Goal: Task Accomplishment & Management: Complete application form

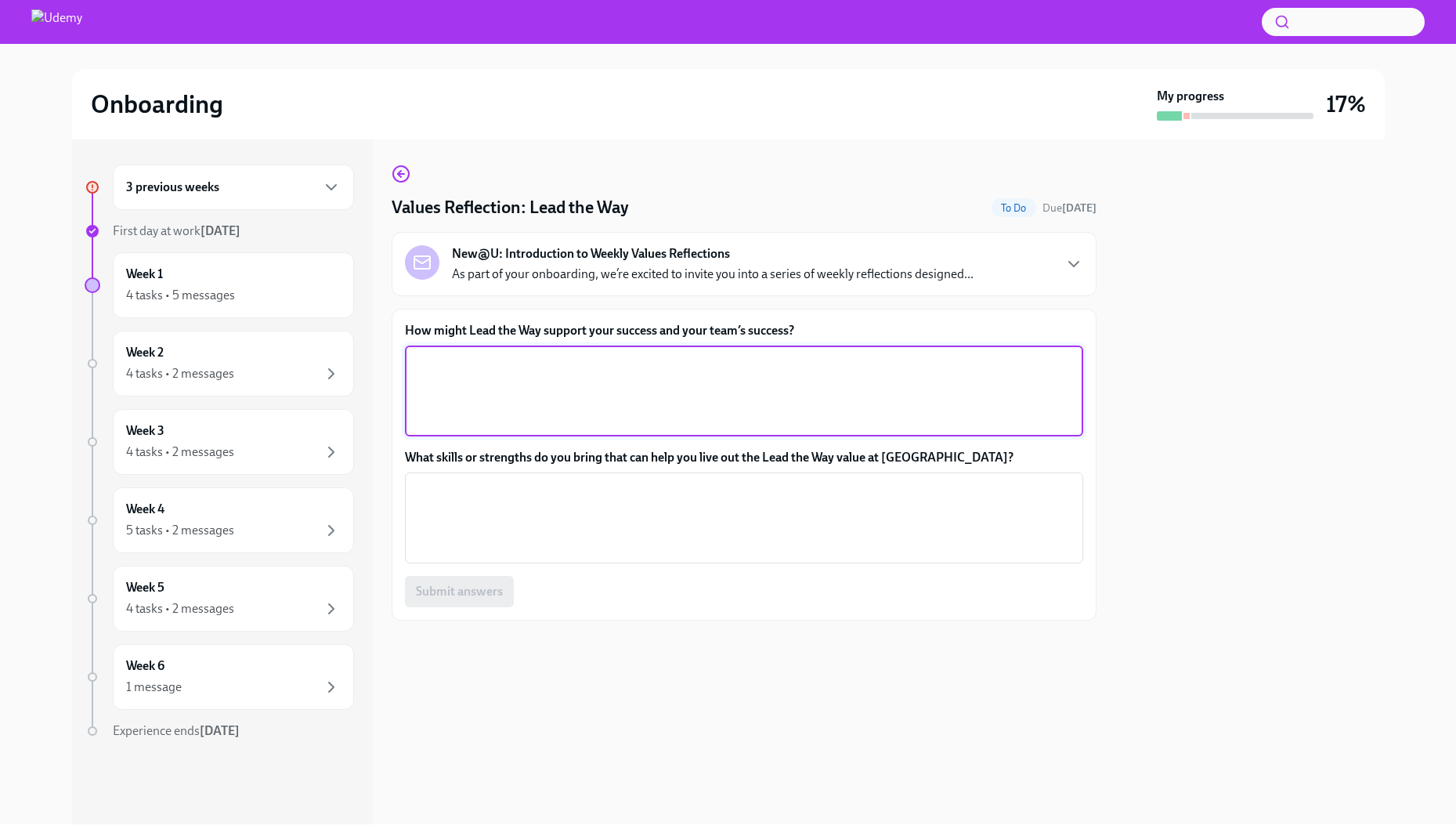
click at [585, 397] on textarea "How might Lead the Way support your success and your team’s success?" at bounding box center [743, 390] width 659 height 75
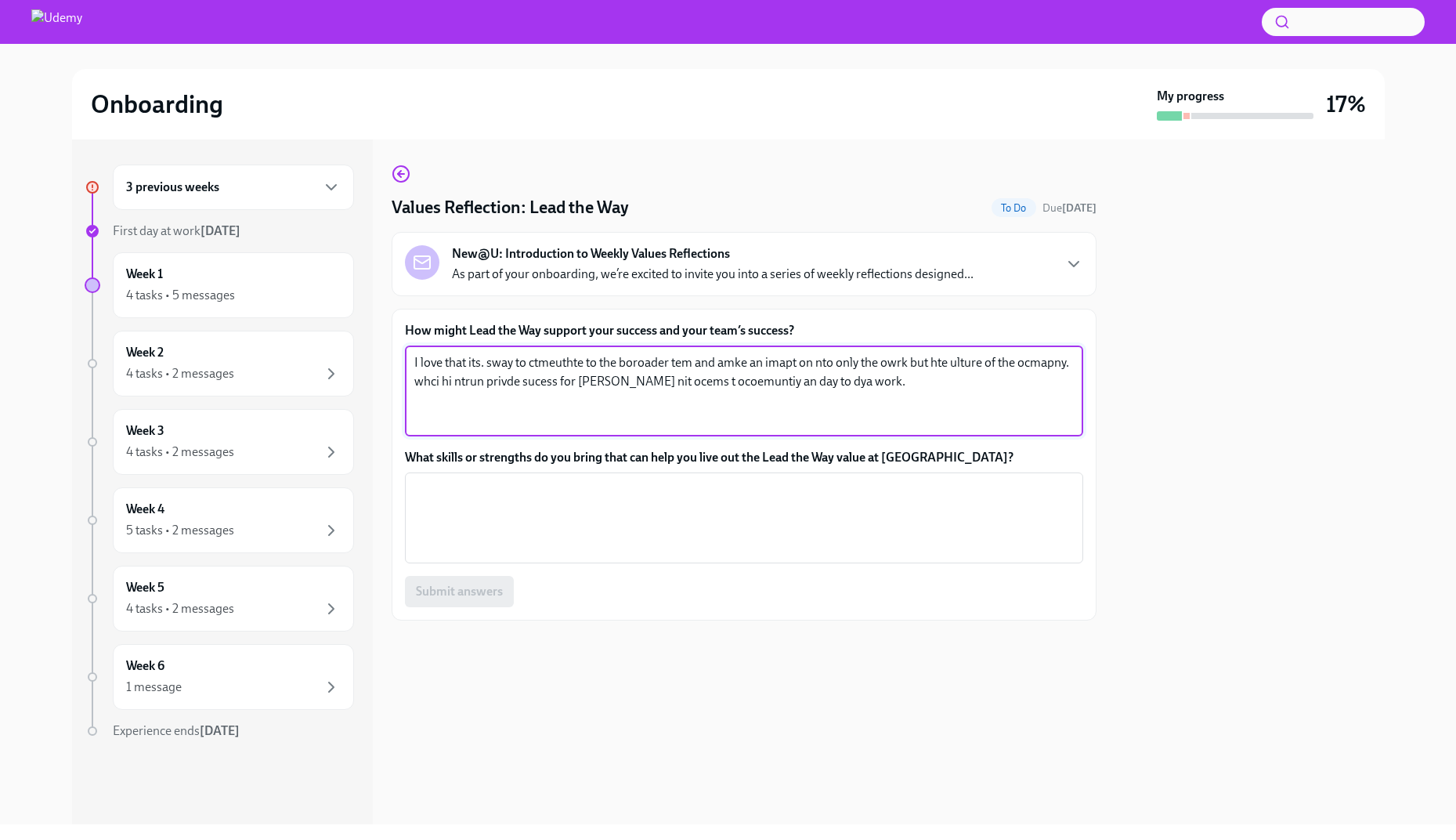
drag, startPoint x: 843, startPoint y: 388, endPoint x: 371, endPoint y: 316, distance: 477.5
click at [371, 316] on div "3 previous weeks First day at work [DATE] Week 1 4 tasks • 5 messages Week 2 4 …" at bounding box center [728, 482] width 1312 height 684
paste textarea "“Lead the Way” encourages me to be both strategic and collaborative — it’s a ch…"
drag, startPoint x: 553, startPoint y: 362, endPoint x: 474, endPoint y: 360, distance: 79.0
click at [474, 360] on textarea "I love that “Lead the Way” encourages me to be both strategic and collaborative…" at bounding box center [743, 390] width 659 height 75
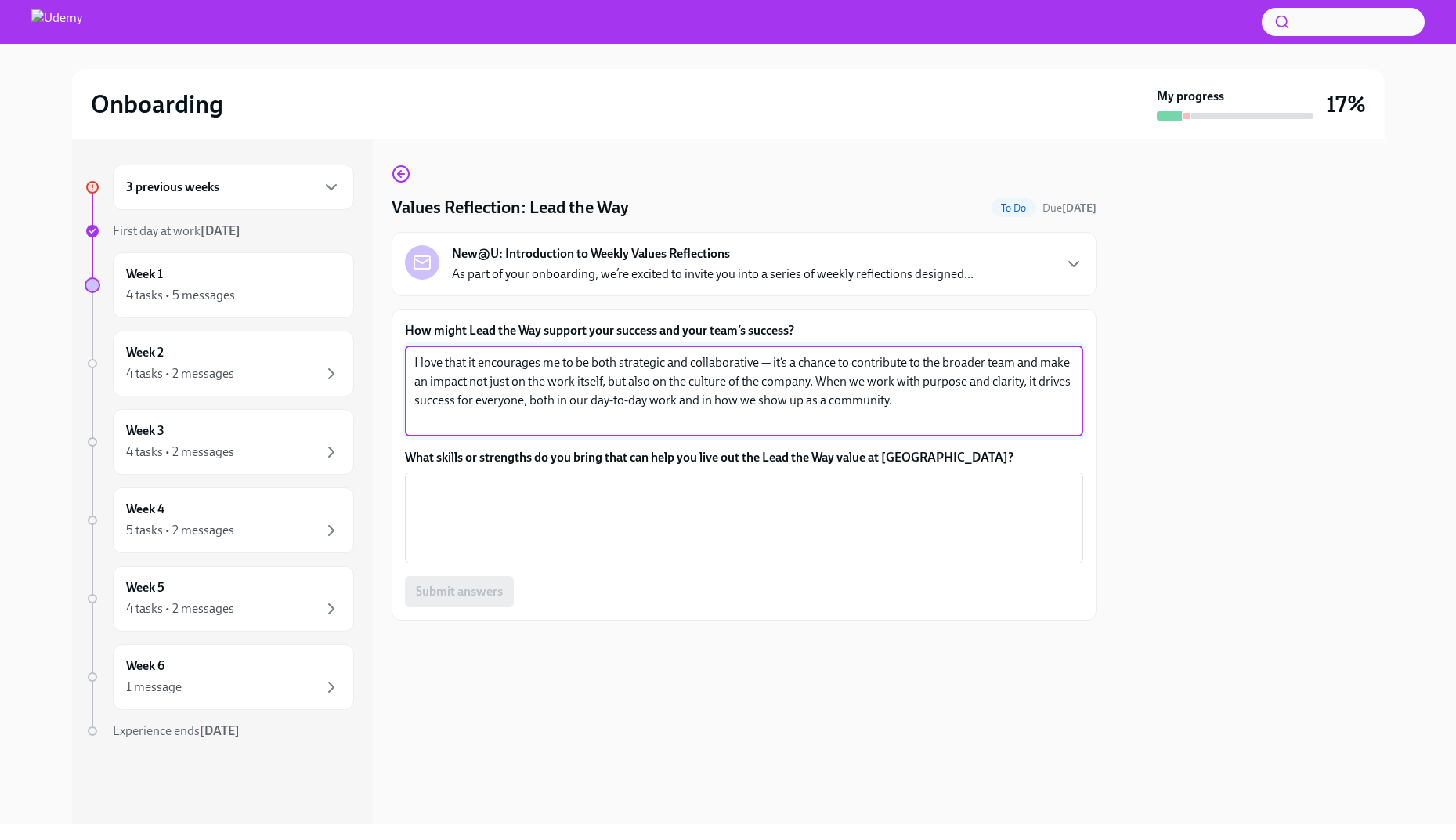
click at [556, 363] on textarea "I love that it encourages me to be both strategic and collaborative — it’s a ch…" at bounding box center [743, 390] width 659 height 75
drag, startPoint x: 707, startPoint y: 360, endPoint x: 626, endPoint y: 357, distance: 81.1
click at [626, 357] on textarea "I love that it encourages people to be both strategic and collaborative — it’s …" at bounding box center [743, 390] width 659 height 75
click at [672, 362] on textarea "I love that it encourages people to be both strategic and collaborative — it’s …" at bounding box center [743, 390] width 659 height 75
click at [792, 359] on textarea "I love that it encourages people to be both strategic and collaborative — it’s …" at bounding box center [743, 390] width 659 height 75
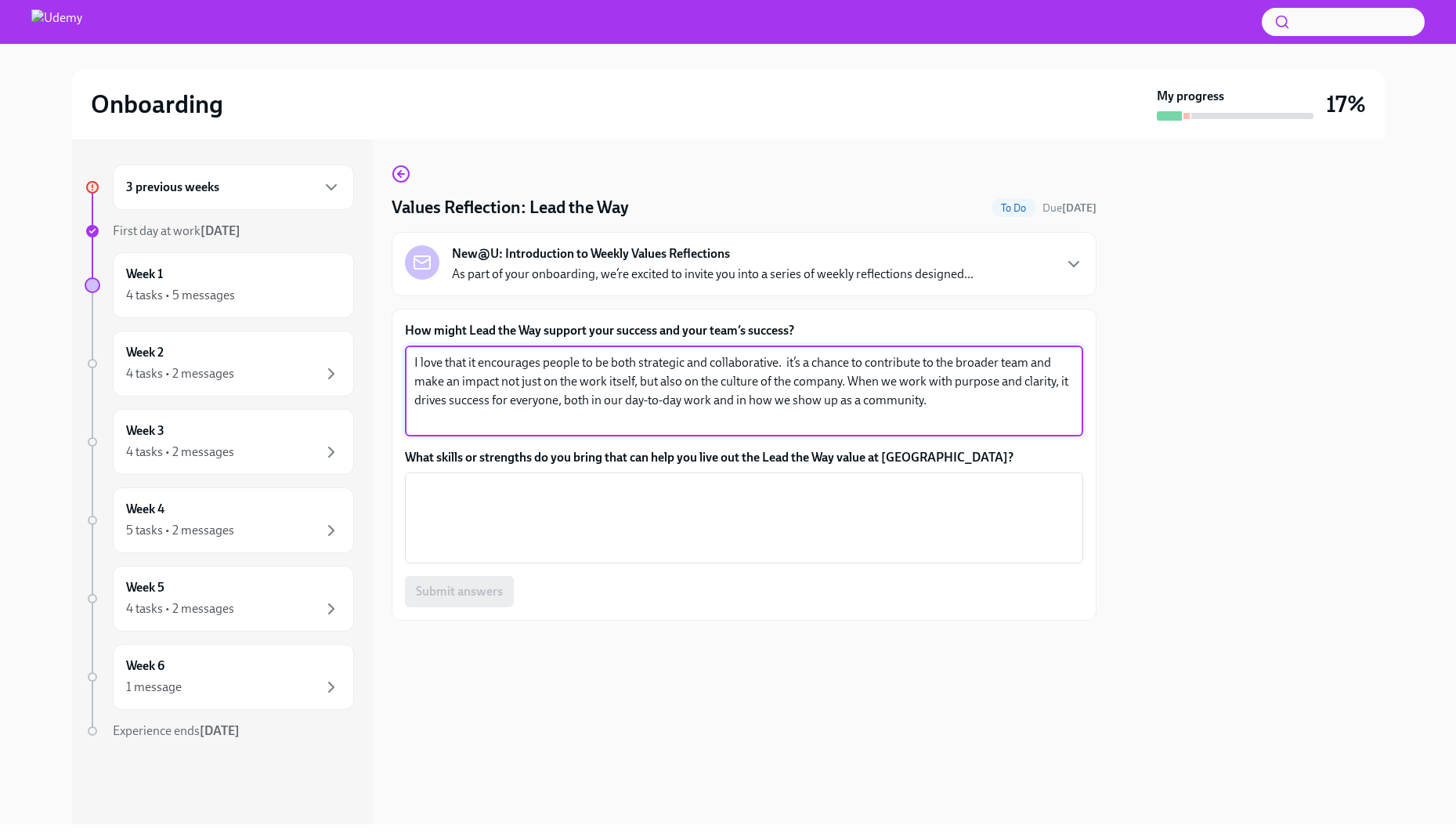
click at [420, 381] on textarea "I love that it encourages people to be both strategic and collaborative. it’s a…" at bounding box center [743, 390] width 659 height 75
click at [415, 381] on textarea "I love that it encourages people to be both strategic and collaborative. it’s a…" at bounding box center [743, 390] width 659 height 75
click at [443, 381] on textarea "I love that it encourages people to be both strategic and collaborative. it’s a…" at bounding box center [743, 390] width 659 height 75
click at [517, 383] on textarea "I love that it encourages people to be both strategic and collaborative. it’s a…" at bounding box center [743, 390] width 659 height 75
drag, startPoint x: 867, startPoint y: 379, endPoint x: 462, endPoint y: 398, distance: 405.4
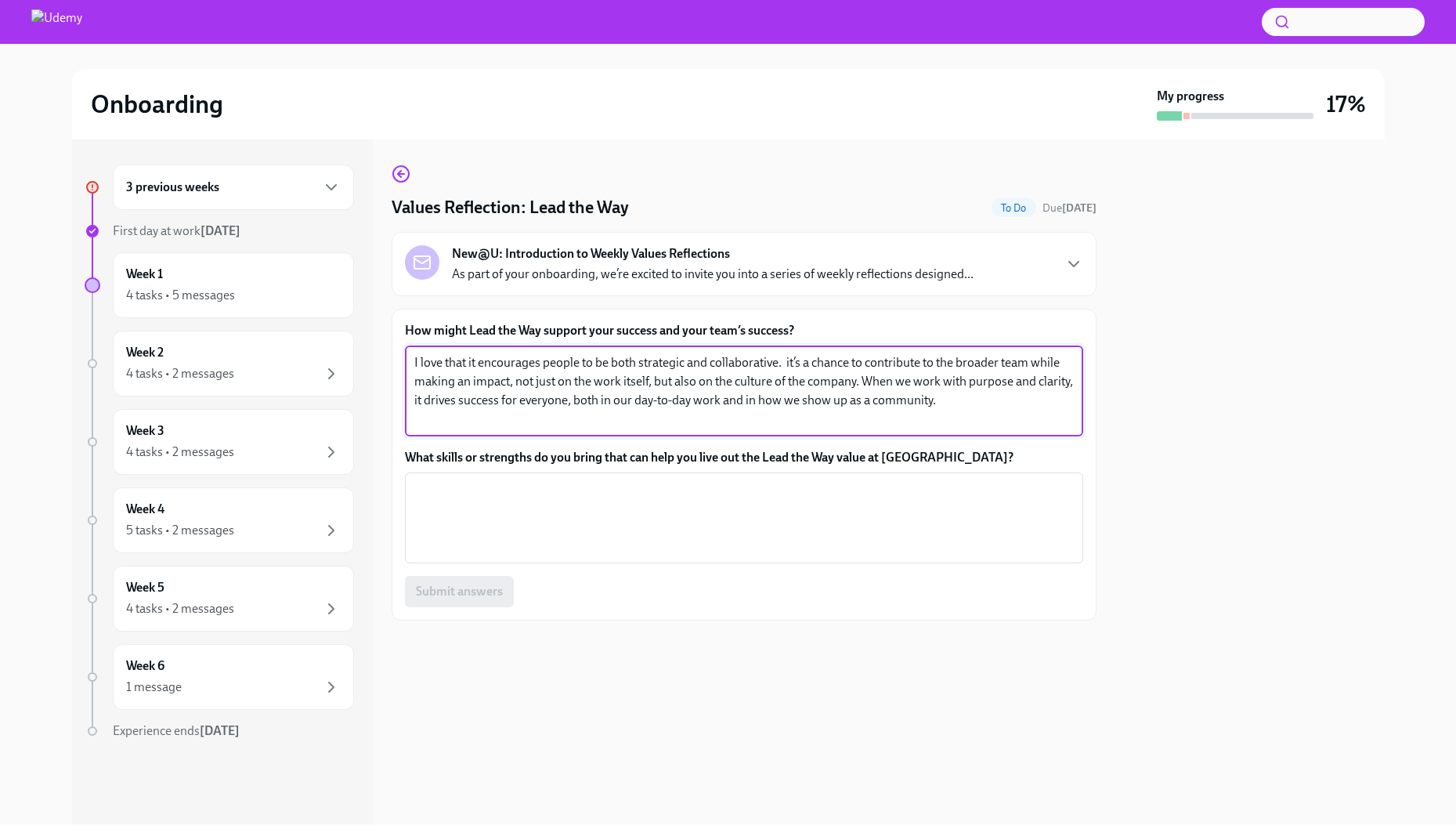
click at [462, 398] on textarea "I love that it encourages people to be both strategic and collaborative. it’s a…" at bounding box center [743, 390] width 659 height 75
click at [595, 400] on textarea "I love that it encourages people to be both strategic and collaborative. it’s a…" at bounding box center [743, 390] width 659 height 75
click at [806, 416] on textarea "I love that it encourages people to be both strategic and collaborative. it’s a…" at bounding box center [743, 390] width 659 height 75
click at [868, 382] on textarea "I love that it encourages people to be both strategic and collaborative. it’s a…" at bounding box center [743, 390] width 659 height 75
click at [529, 402] on textarea "I love that it encourages people to be both strategic and collaborative. it’s a…" at bounding box center [743, 390] width 659 height 75
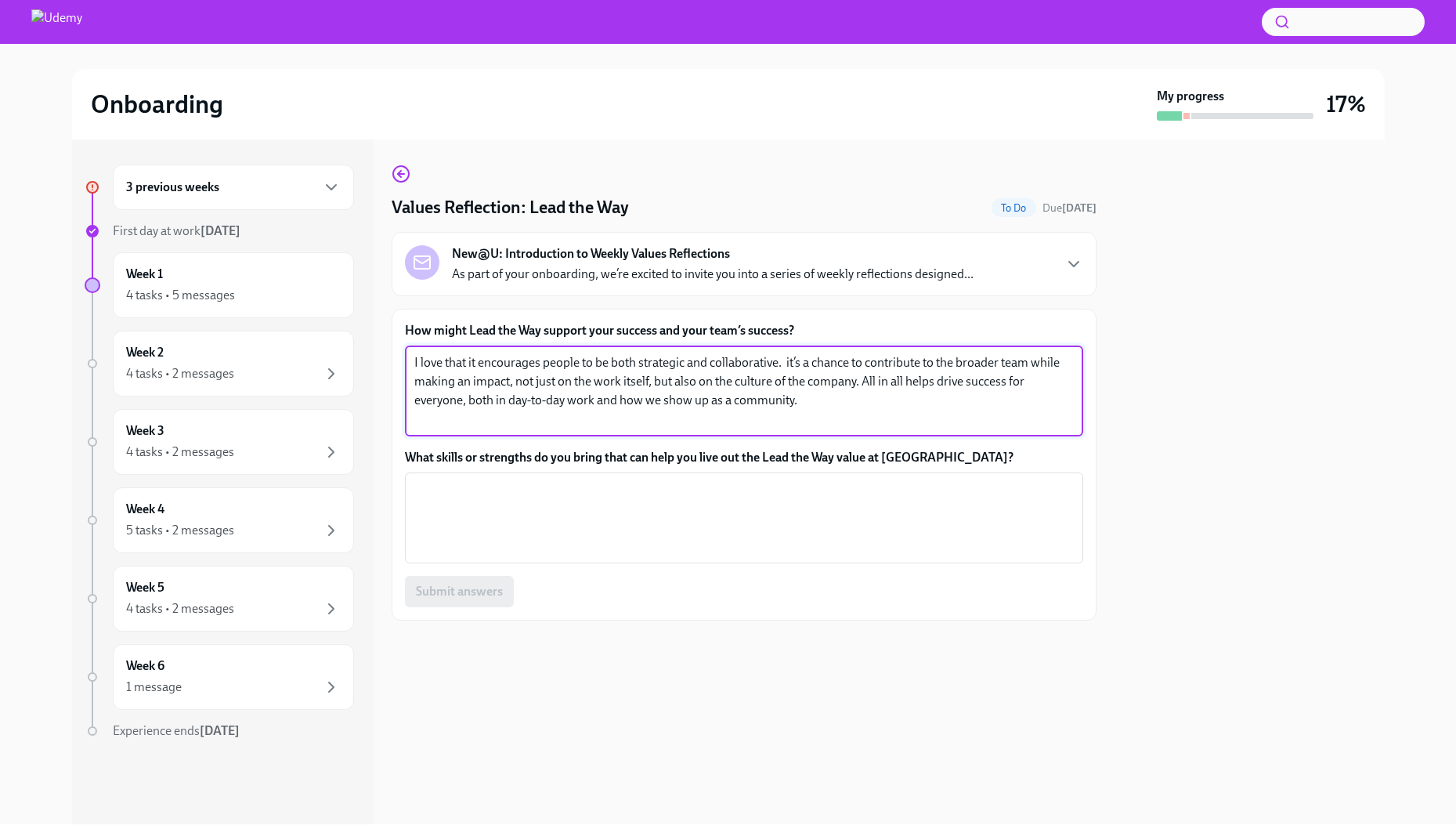
click at [792, 419] on textarea "I love that it encourages people to be both strategic and collaborative. it’s a…" at bounding box center [743, 390] width 659 height 75
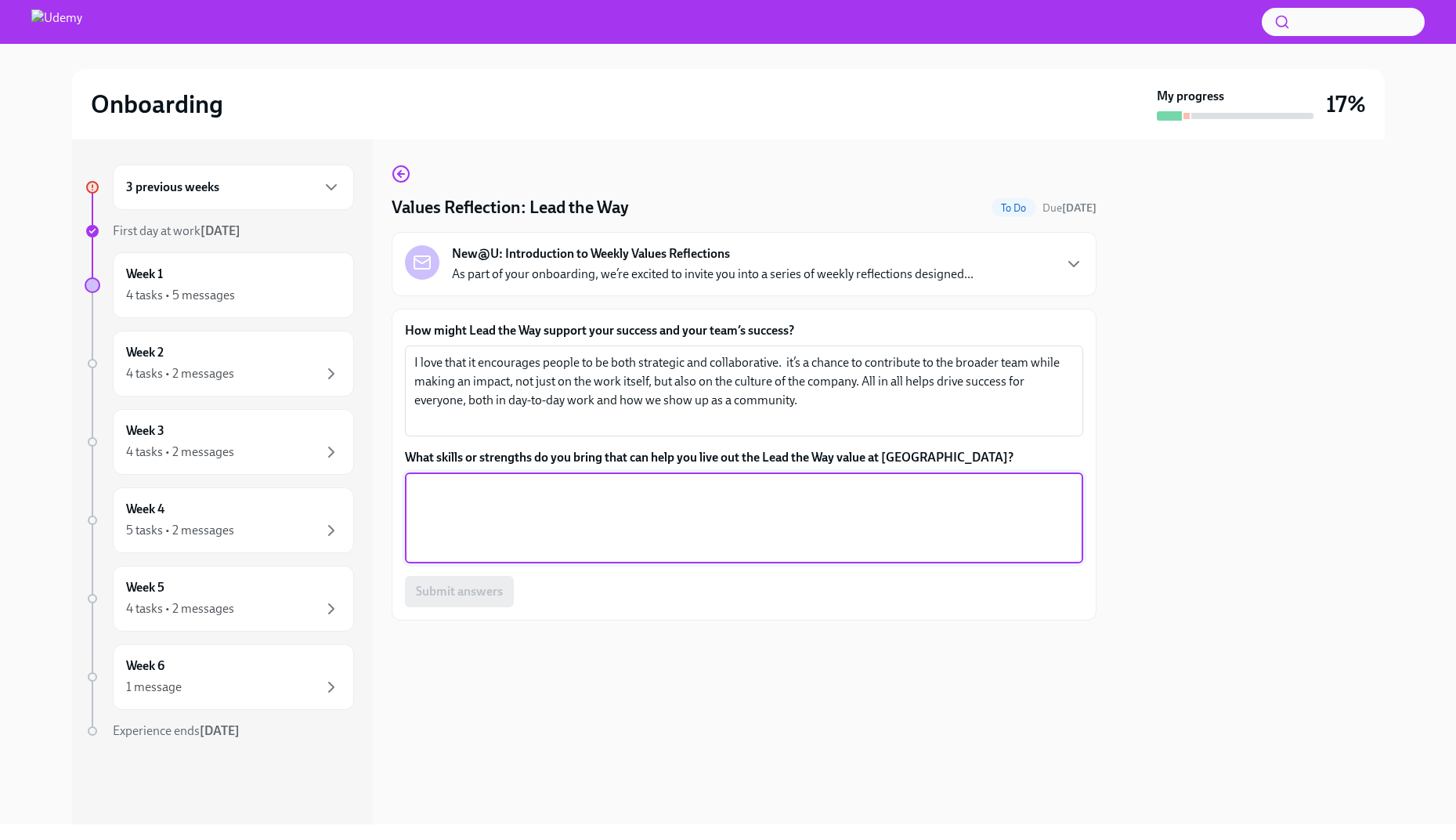
click at [506, 519] on textarea "What skills or strengths do you bring that can help you live out the Lead the W…" at bounding box center [743, 517] width 659 height 75
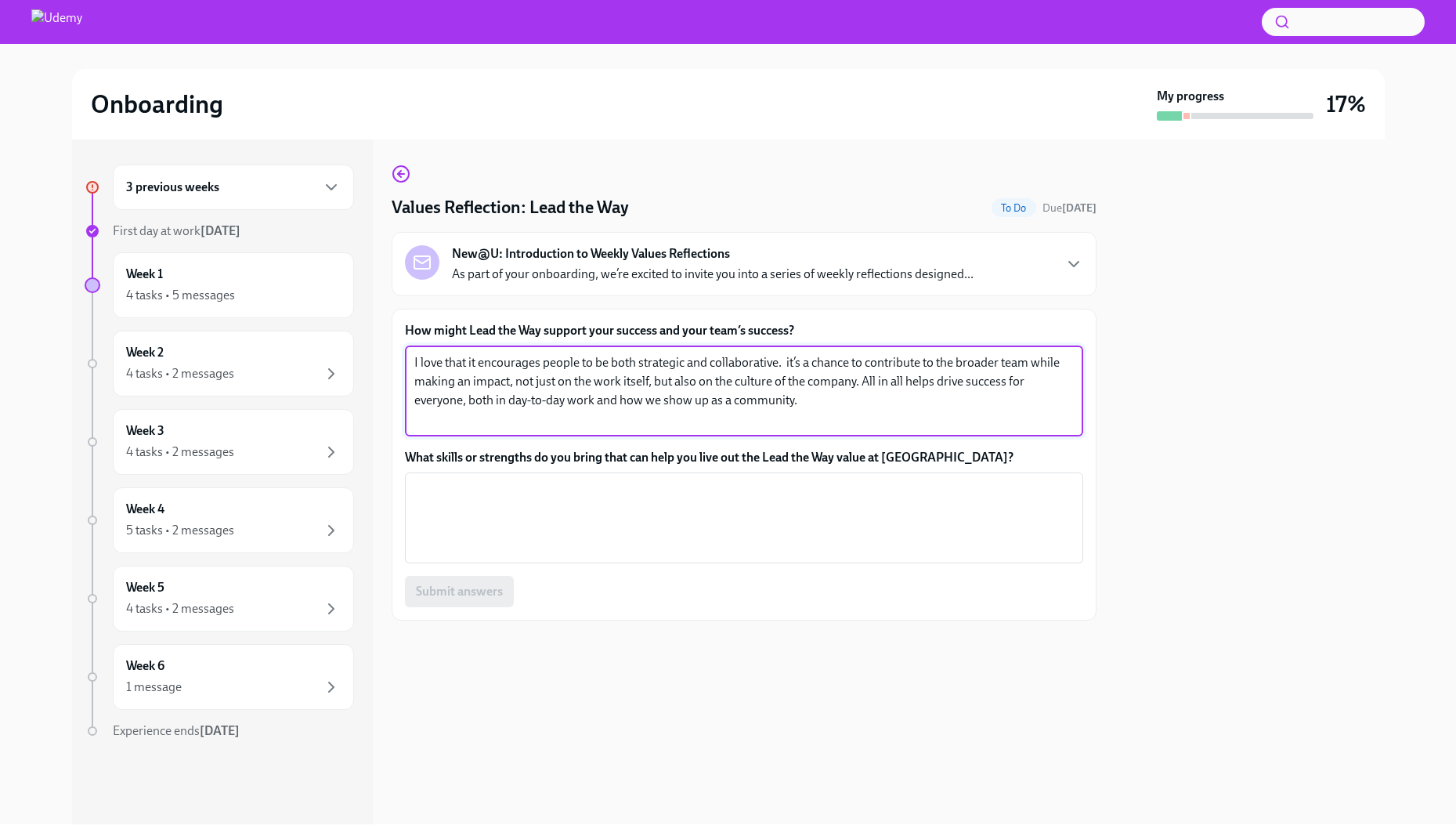
drag, startPoint x: 845, startPoint y: 398, endPoint x: 300, endPoint y: 324, distance: 550.0
click at [300, 324] on div "3 previous weeks First day at work [DATE] Week 1 4 tasks • 5 messages Week 2 4 …" at bounding box center [728, 482] width 1312 height 684
paste textarea "ike that “Lead the Way” is about being proactive and adapting fast. For me, it’…"
click at [438, 360] on textarea "I like that “Lead the Way” is about being proactive and adapting fast. For me, …" at bounding box center [743, 390] width 659 height 75
click at [780, 381] on textarea "I love that “Lead the Way” is about being proactive and adapting fast. For me, …" at bounding box center [743, 390] width 659 height 75
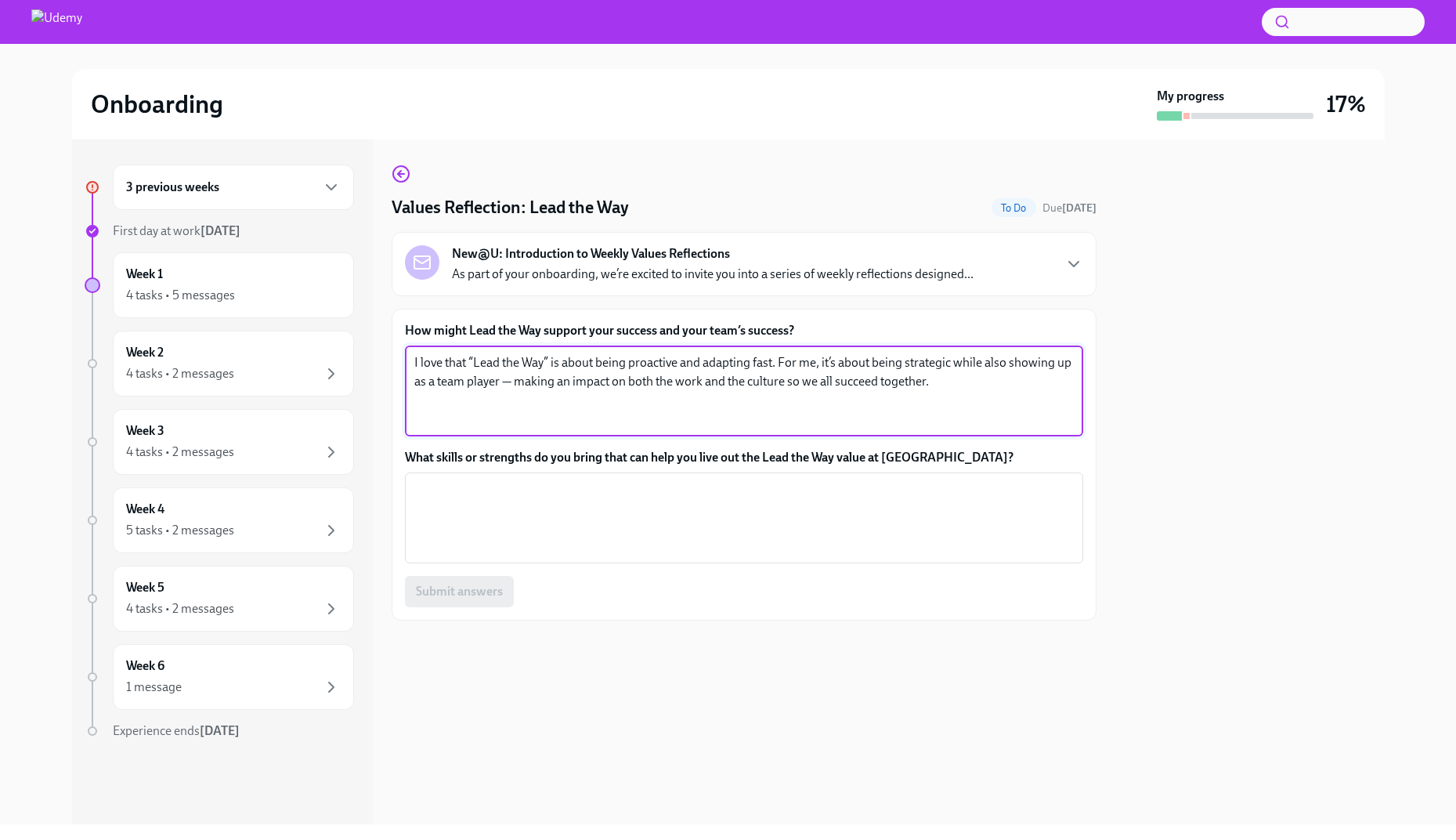
drag, startPoint x: 957, startPoint y: 393, endPoint x: 409, endPoint y: 354, distance: 549.4
click at [409, 354] on div "I love that “Lead the Way” is about being proactive and adapting fast. For me, …" at bounding box center [744, 390] width 678 height 91
paste textarea "“Lead the Way” helps me by keeping me proactive and adaptable, and by pushing m…"
click at [747, 392] on textarea "“Lead the Way” helps me by keeping me proactive and adaptable, and by pushing m…" at bounding box center [743, 390] width 659 height 75
drag, startPoint x: 980, startPoint y: 379, endPoint x: 815, endPoint y: 374, distance: 165.1
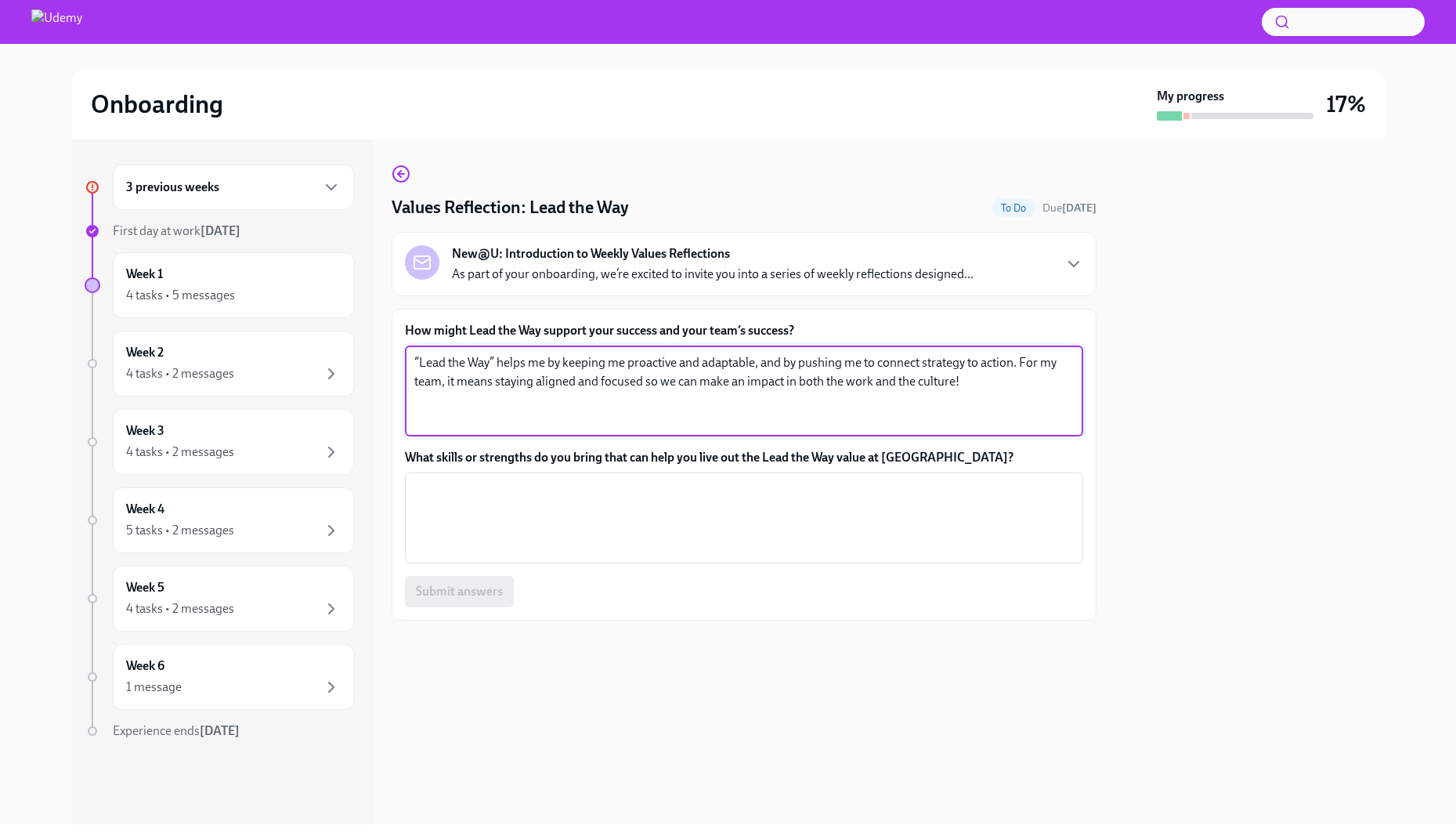
click at [815, 374] on textarea "“Lead the Way” helps me by keeping me proactive and adaptable, and by pushing m…" at bounding box center [743, 390] width 659 height 75
click at [416, 363] on textarea "“Lead the Way” helps me by keeping me proactive and adaptable, and by pushing m…" at bounding box center [743, 390] width 659 height 75
type textarea "Lead the Way helps me by keeping me proactive and adaptable, and by pushing me …"
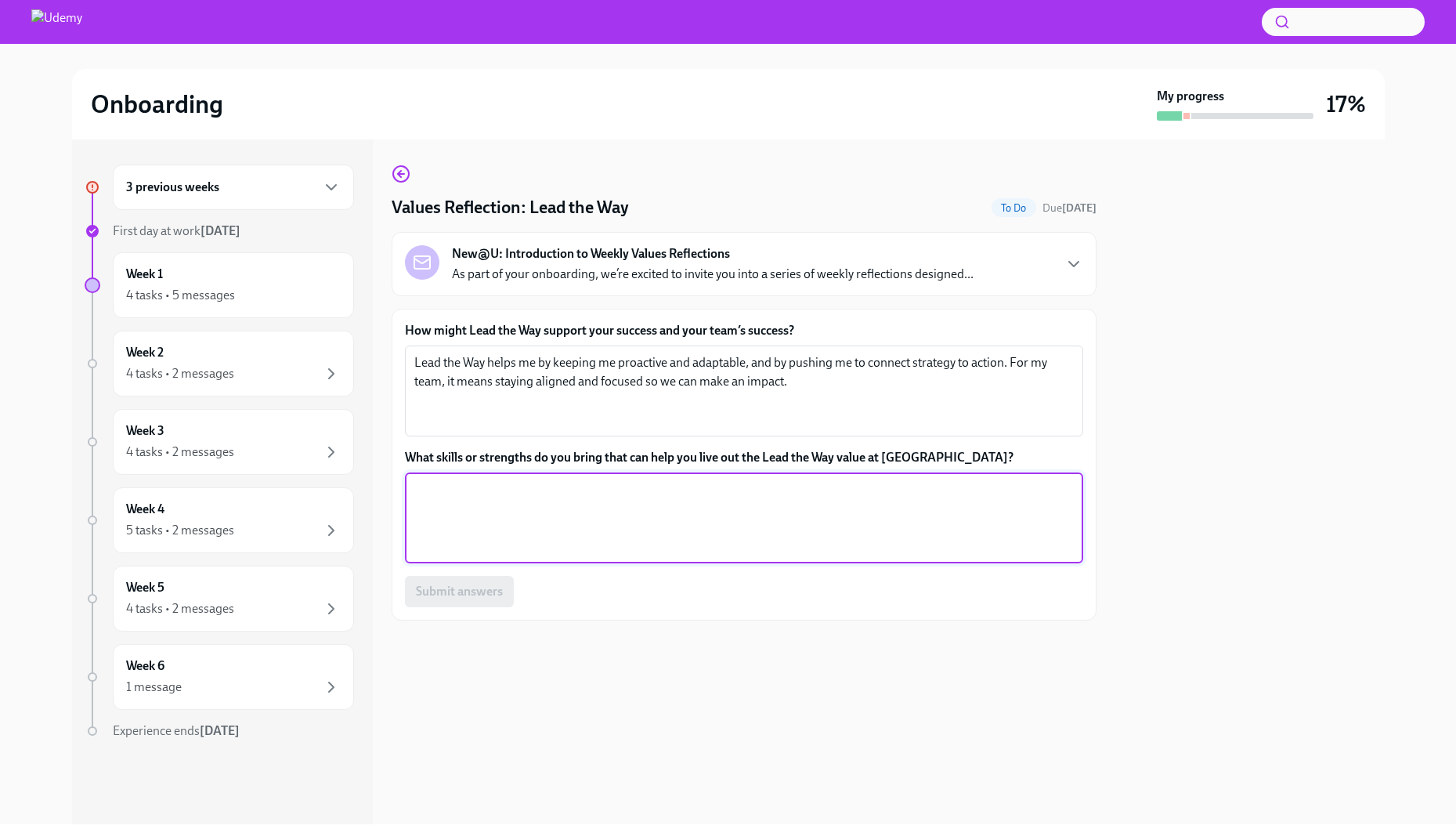
click at [593, 499] on textarea "What skills or strengths do you bring that can help you live out the Lead the W…" at bounding box center [743, 517] width 659 height 75
paste textarea "I bring a mix of being strategic and collaborative. I like using data and curio…"
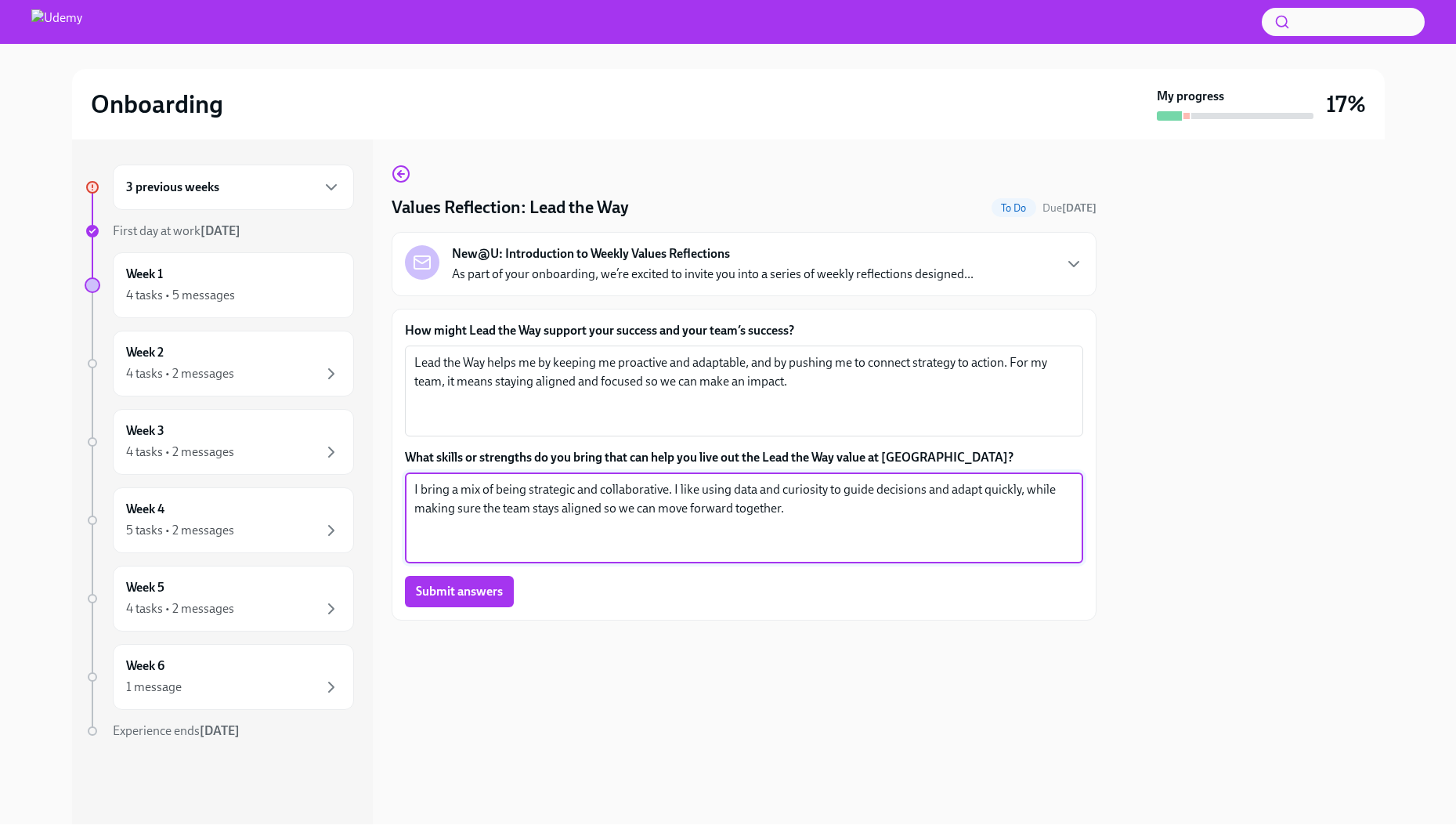
click at [673, 489] on textarea "I bring a mix of being strategic and collaborative. I like using data and curio…" at bounding box center [743, 517] width 659 height 75
type textarea "I bring a mix of being strategic and collaborative! I like using data and curio…"
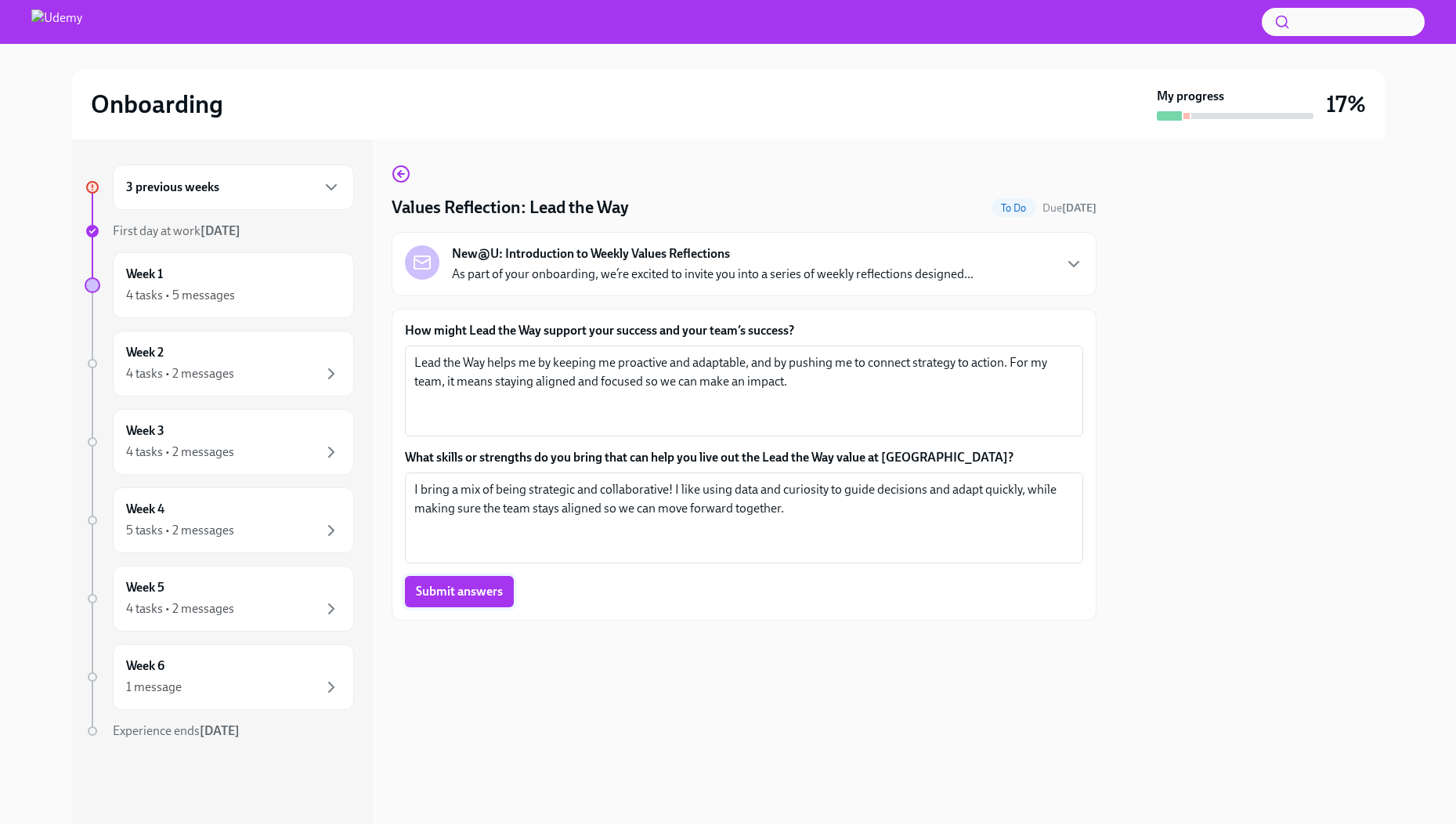
click at [462, 586] on span "Submit answers" at bounding box center [459, 592] width 87 height 16
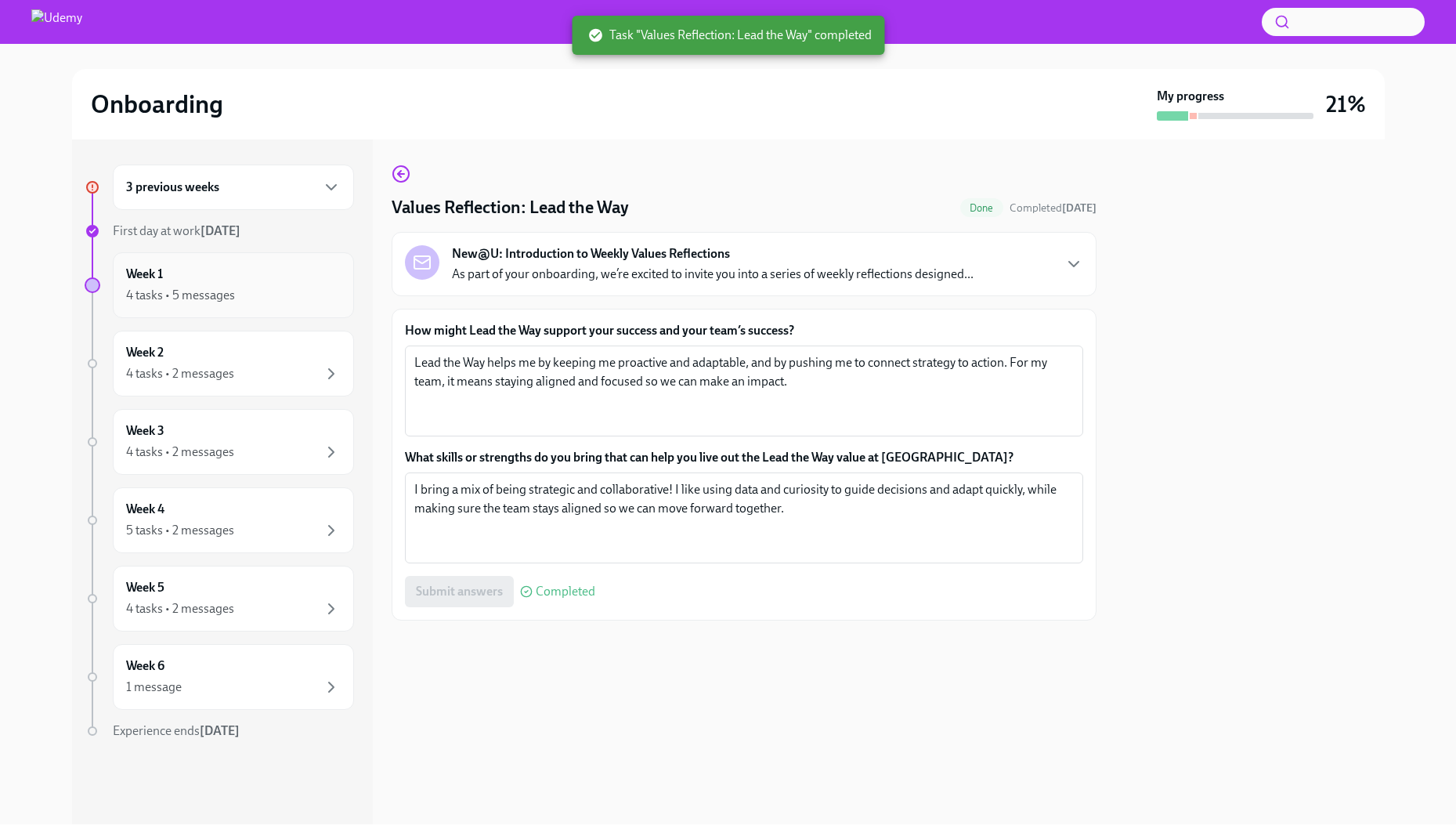
click at [195, 294] on div "4 tasks • 5 messages" at bounding box center [180, 294] width 109 height 17
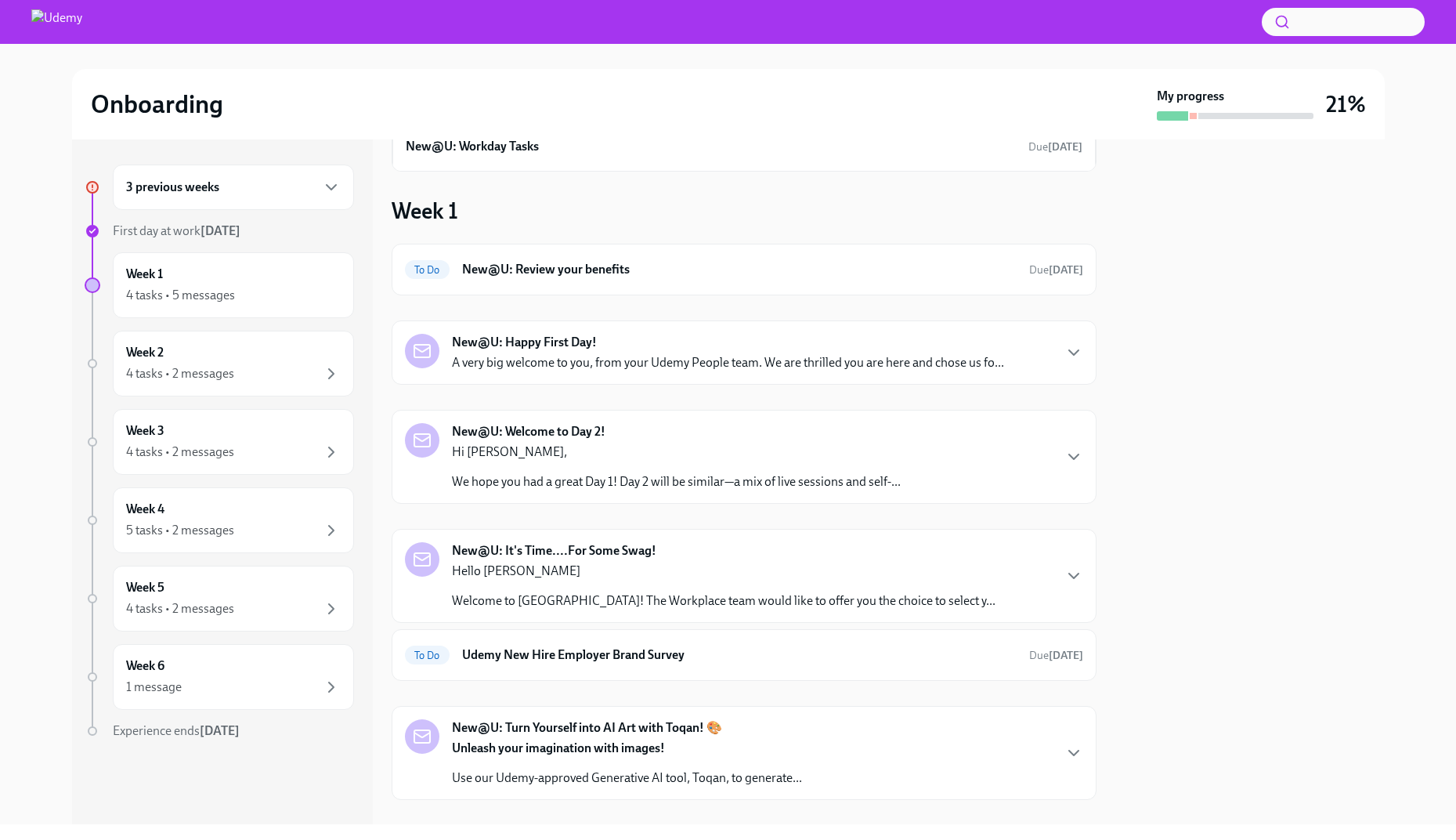
scroll to position [99, 0]
click at [1069, 351] on icon "button" at bounding box center [1073, 351] width 19 height 19
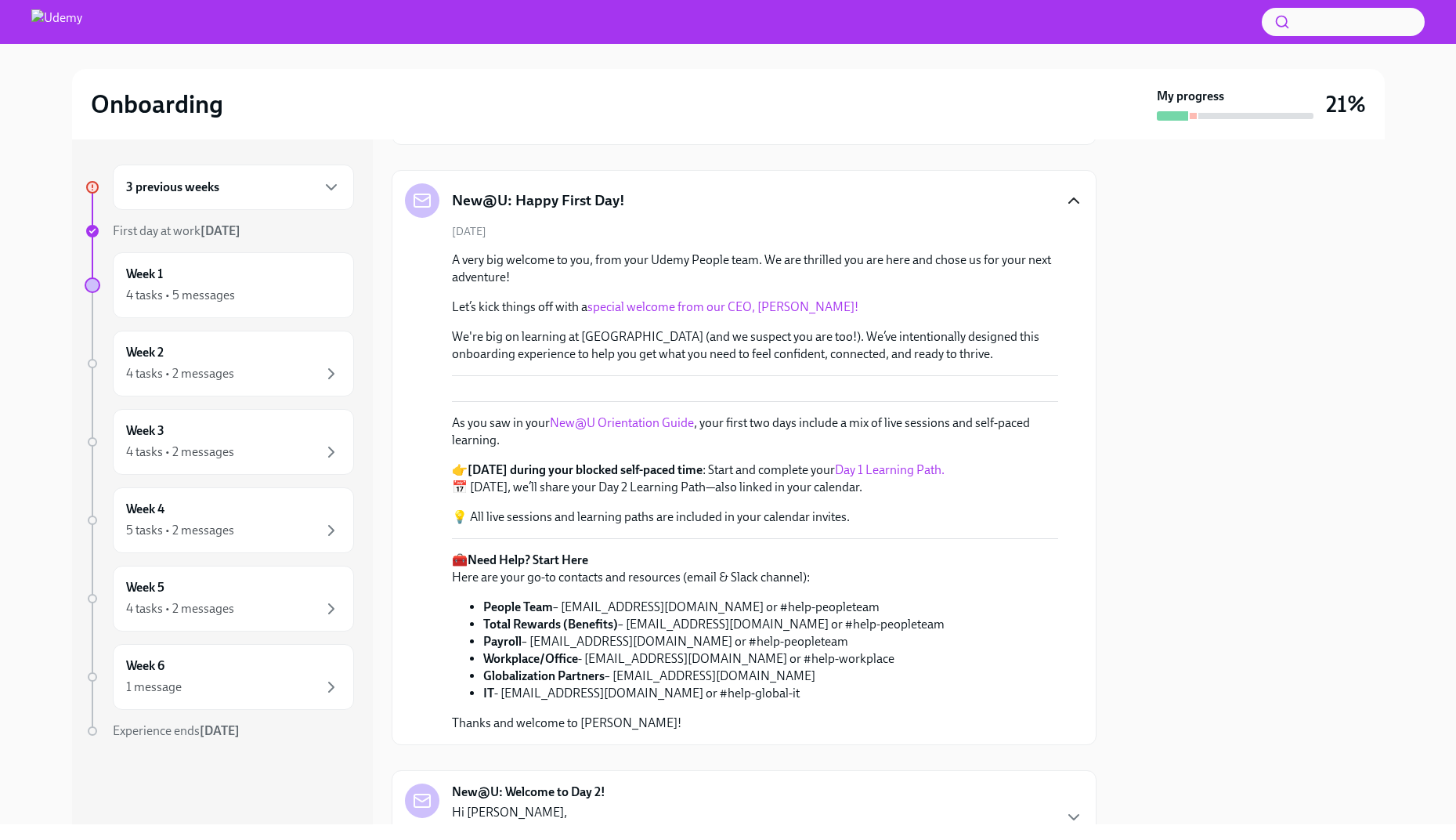
scroll to position [250, 0]
click at [680, 308] on link "special welcome from our CEO, [PERSON_NAME]!" at bounding box center [723, 304] width 271 height 15
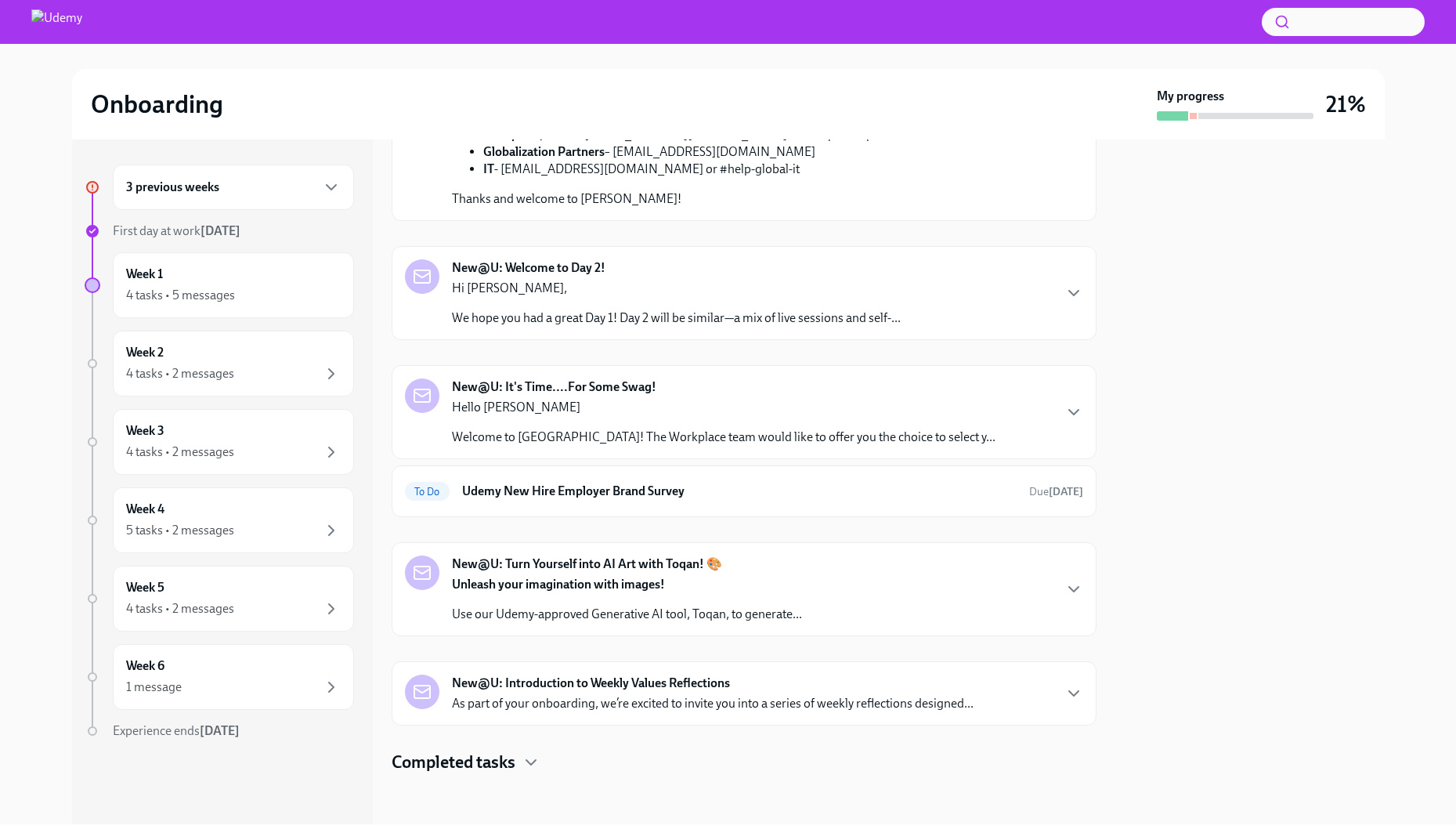
scroll to position [1131, 0]
click at [607, 588] on strong "Unleash your imagination with images!" at bounding box center [558, 584] width 213 height 15
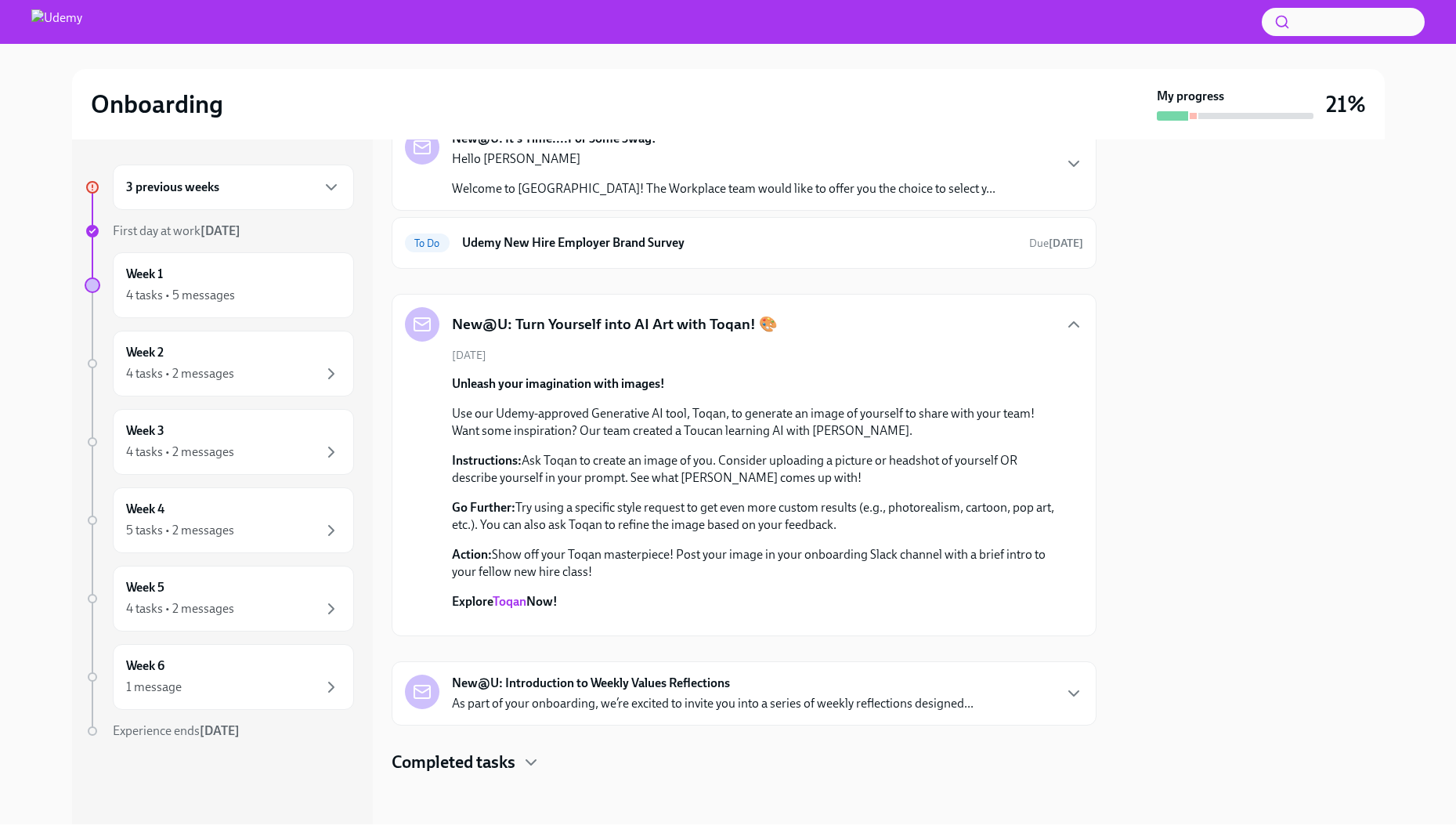
scroll to position [1446, 0]
click at [516, 594] on link "Toqan" at bounding box center [510, 601] width 34 height 15
click at [584, 700] on p "As part of your onboarding, we’re excited to invite you into a series of weekly…" at bounding box center [712, 703] width 522 height 17
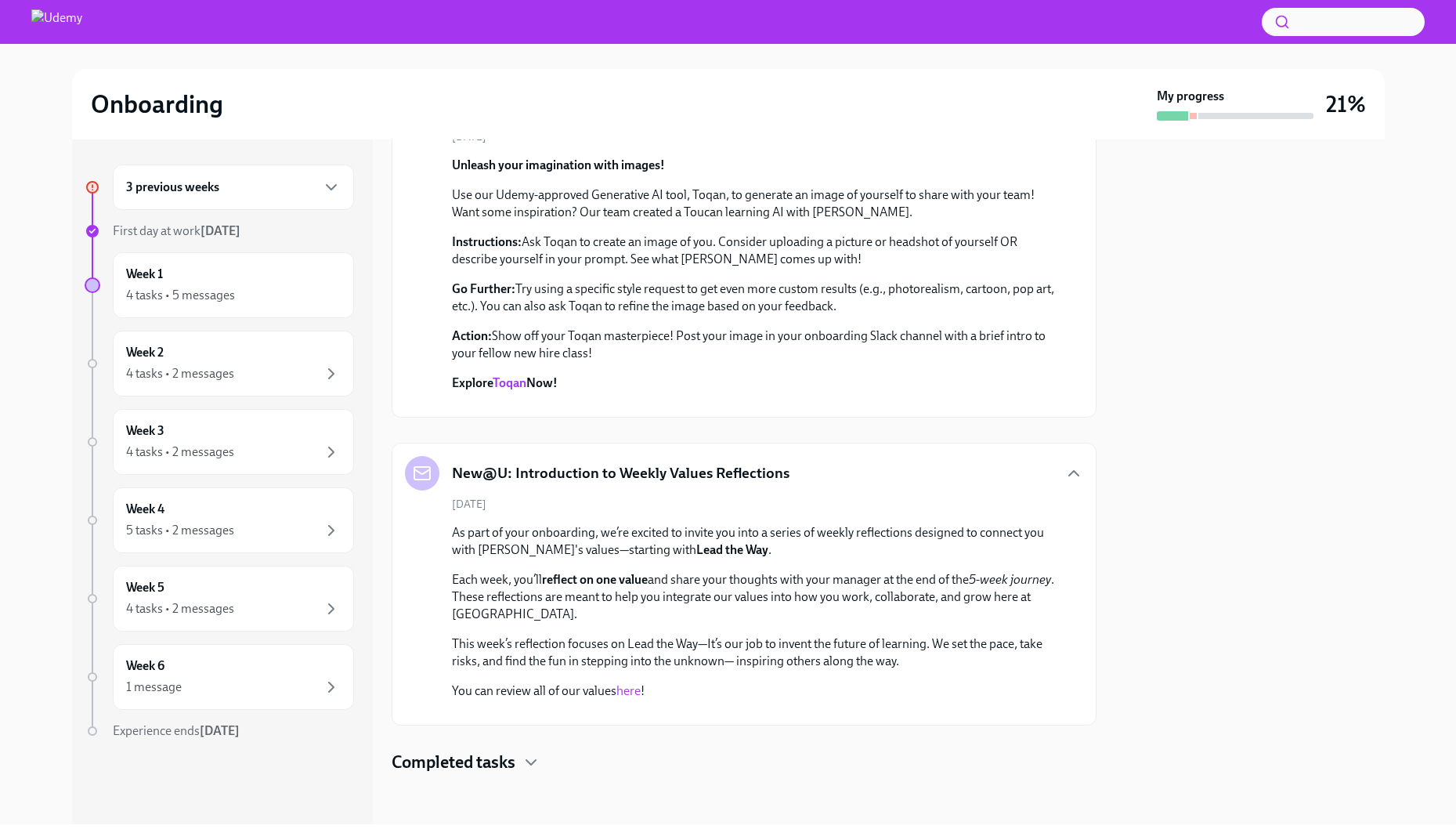
scroll to position [2135, 0]
click at [531, 764] on icon "button" at bounding box center [531, 762] width 19 height 19
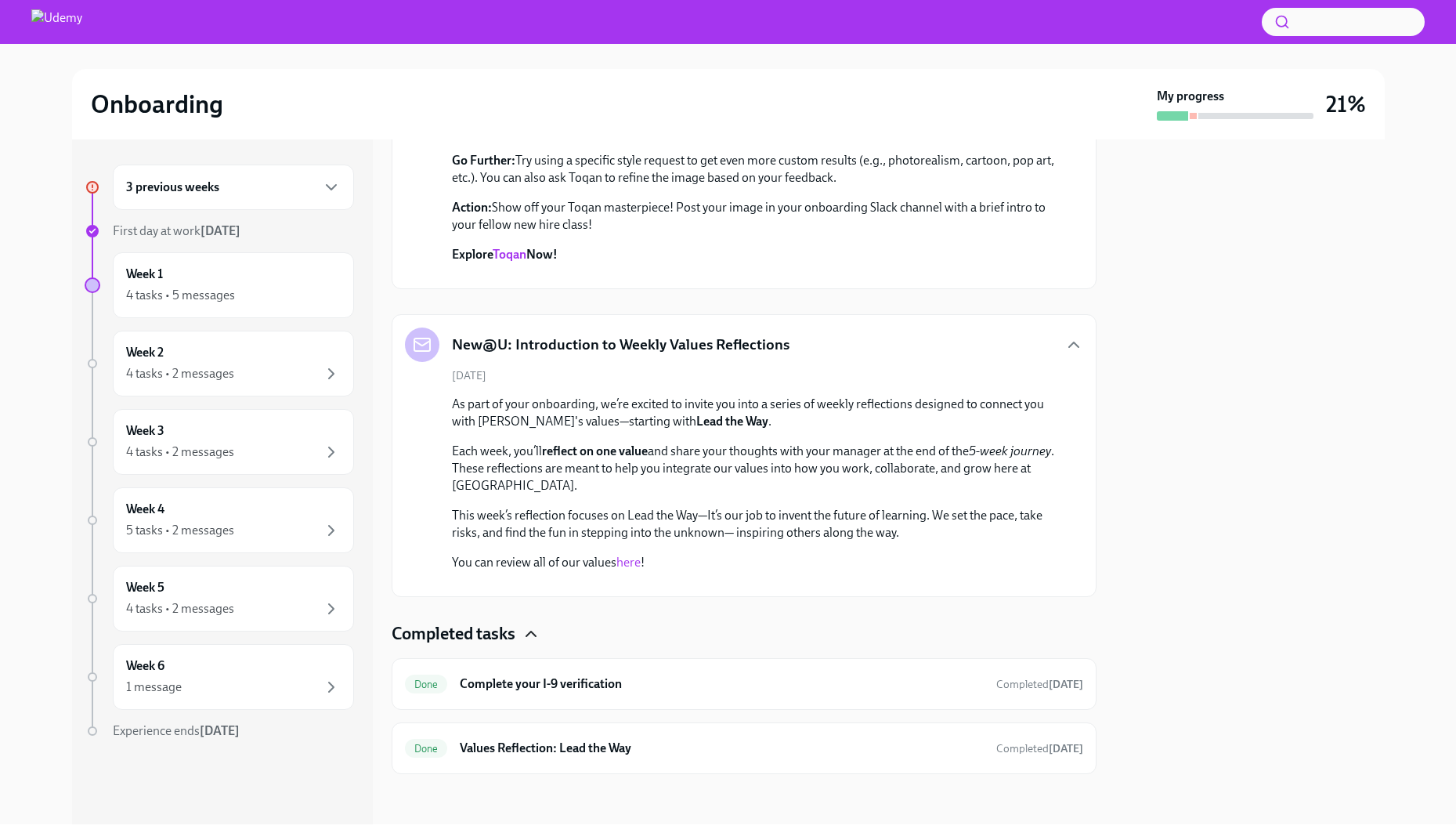
scroll to position [2264, 0]
click at [197, 366] on div "4 tasks • 2 messages" at bounding box center [180, 373] width 108 height 17
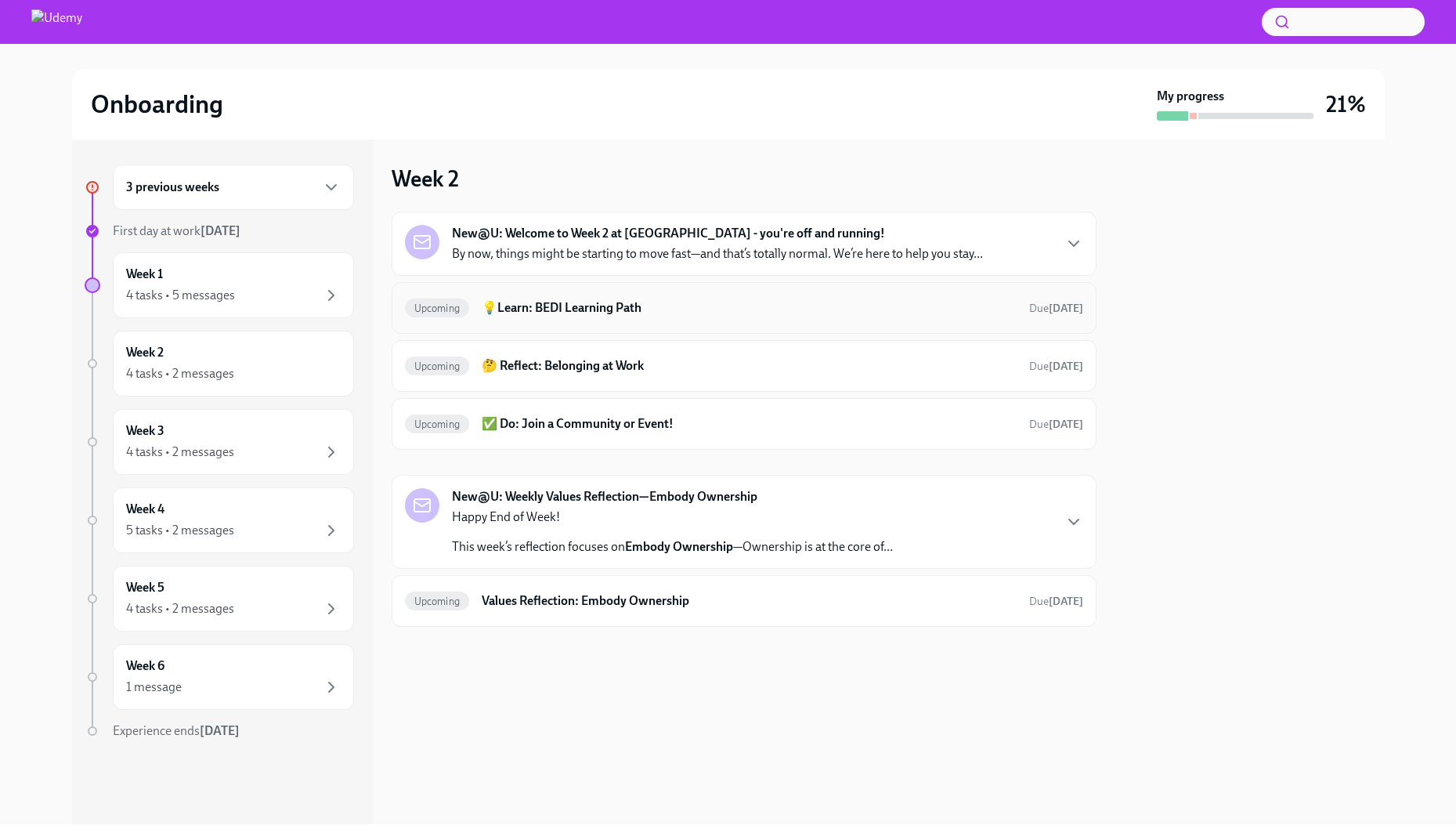
click at [539, 308] on h6 "💡Learn: BEDI Learning Path" at bounding box center [749, 307] width 535 height 17
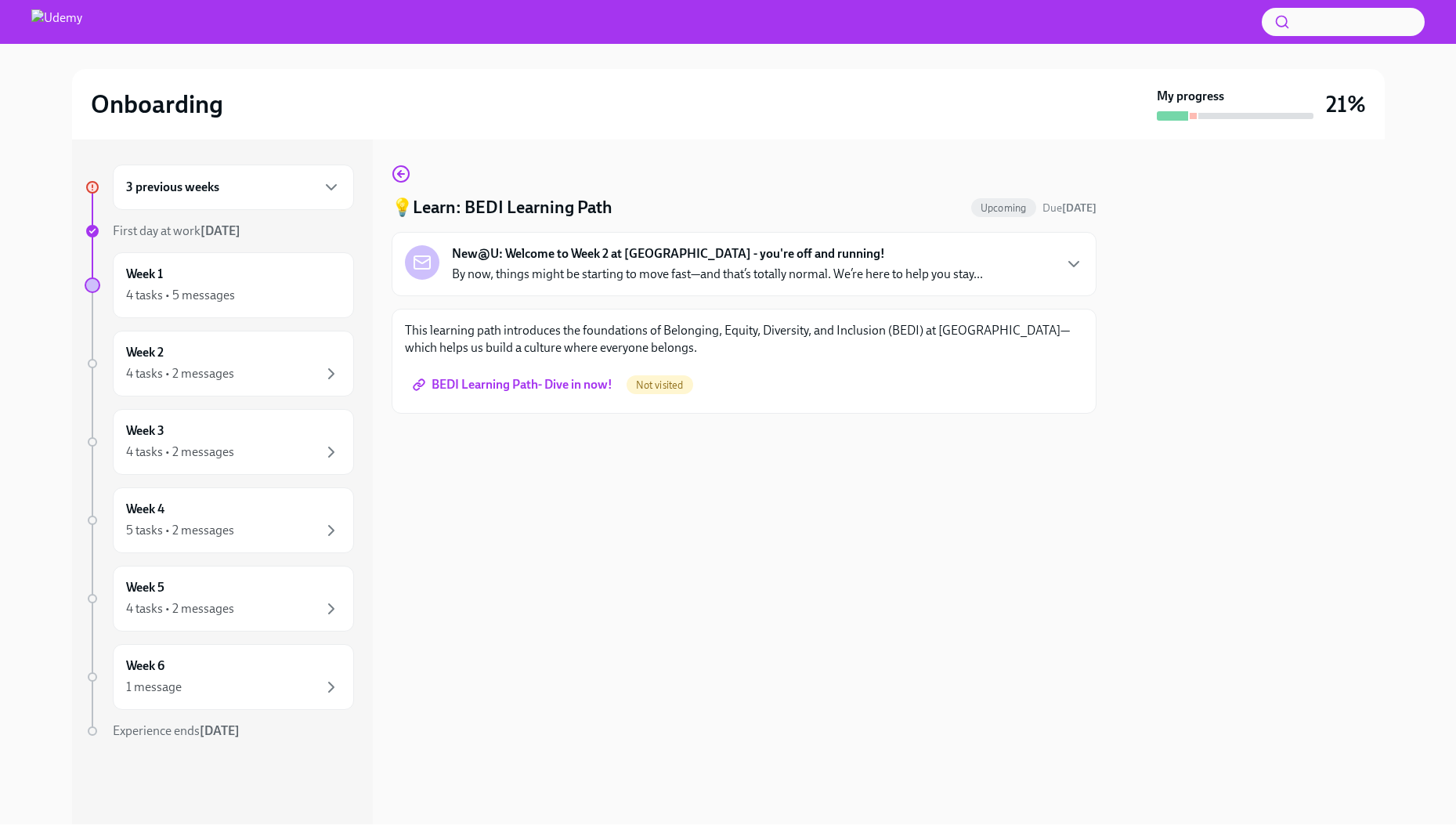
click at [553, 382] on span "BEDI Learning Path- Dive in now!" at bounding box center [514, 385] width 196 height 16
click at [246, 374] on div "4 tasks • 2 messages" at bounding box center [232, 373] width 214 height 19
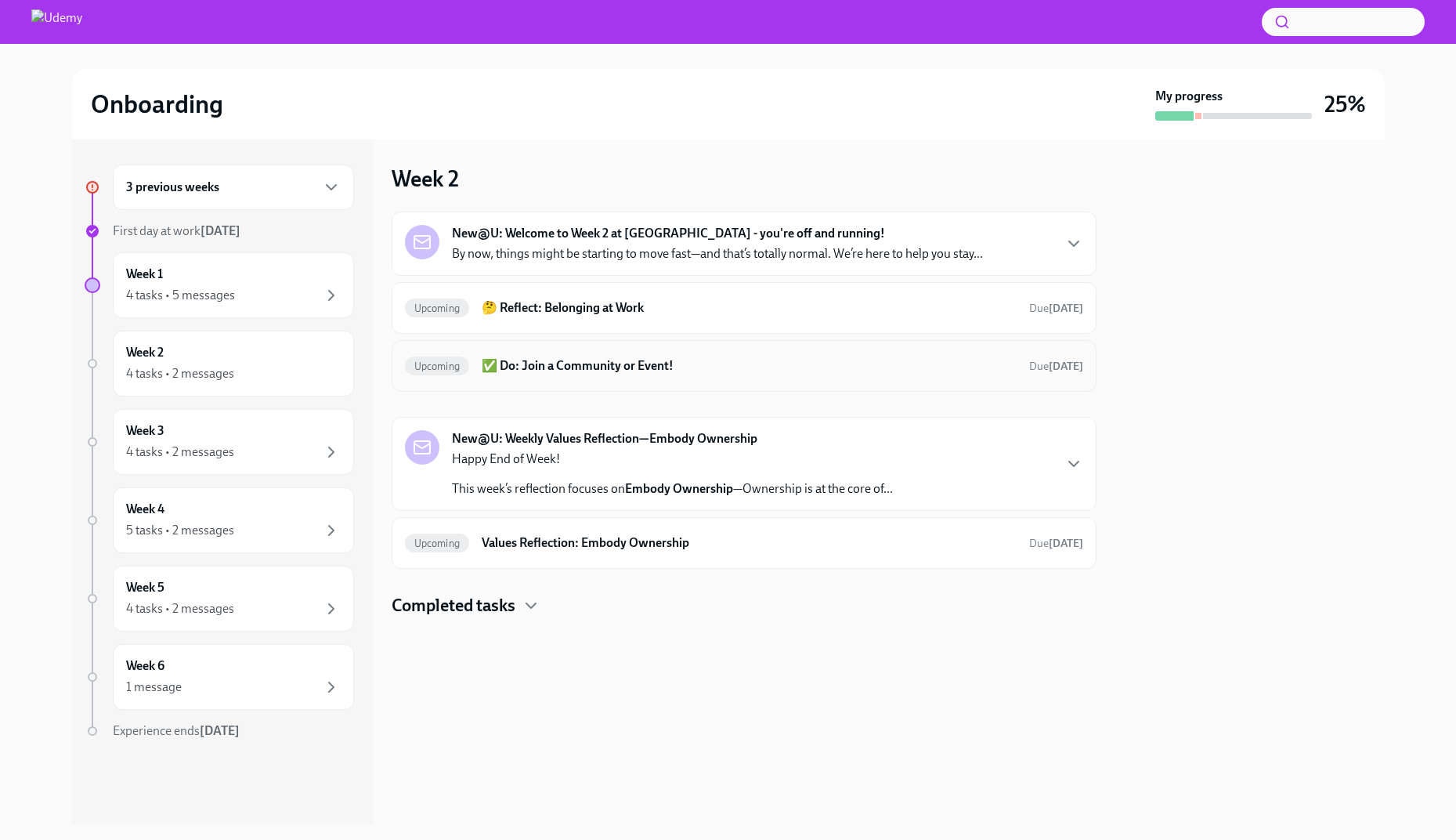
click at [588, 365] on h6 "✅ Do: Join a Community or Event!" at bounding box center [749, 365] width 535 height 17
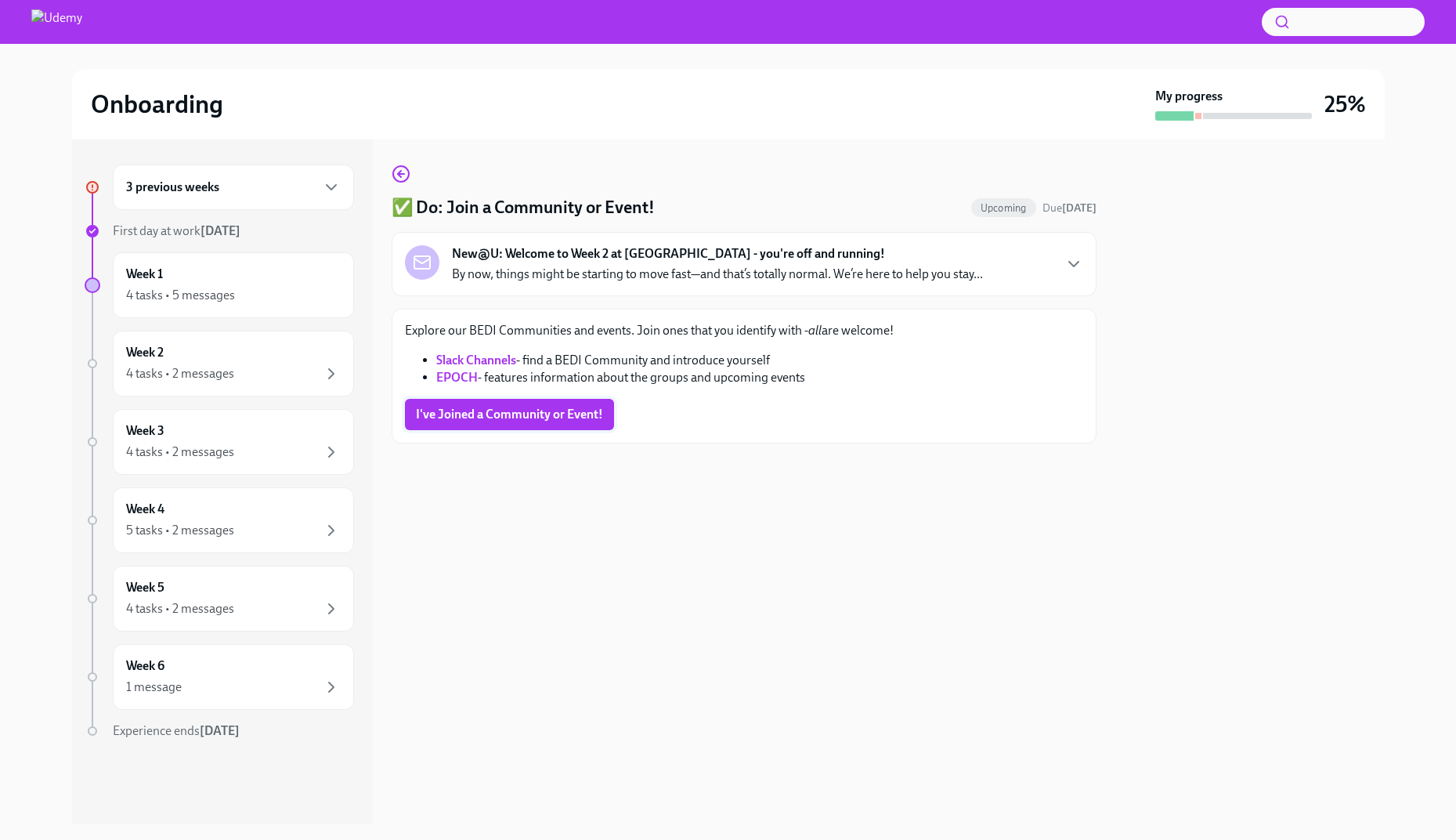
click at [560, 422] on span "I've Joined a Community or Event!" at bounding box center [510, 415] width 187 height 16
click at [398, 174] on icon "button" at bounding box center [399, 174] width 3 height 6
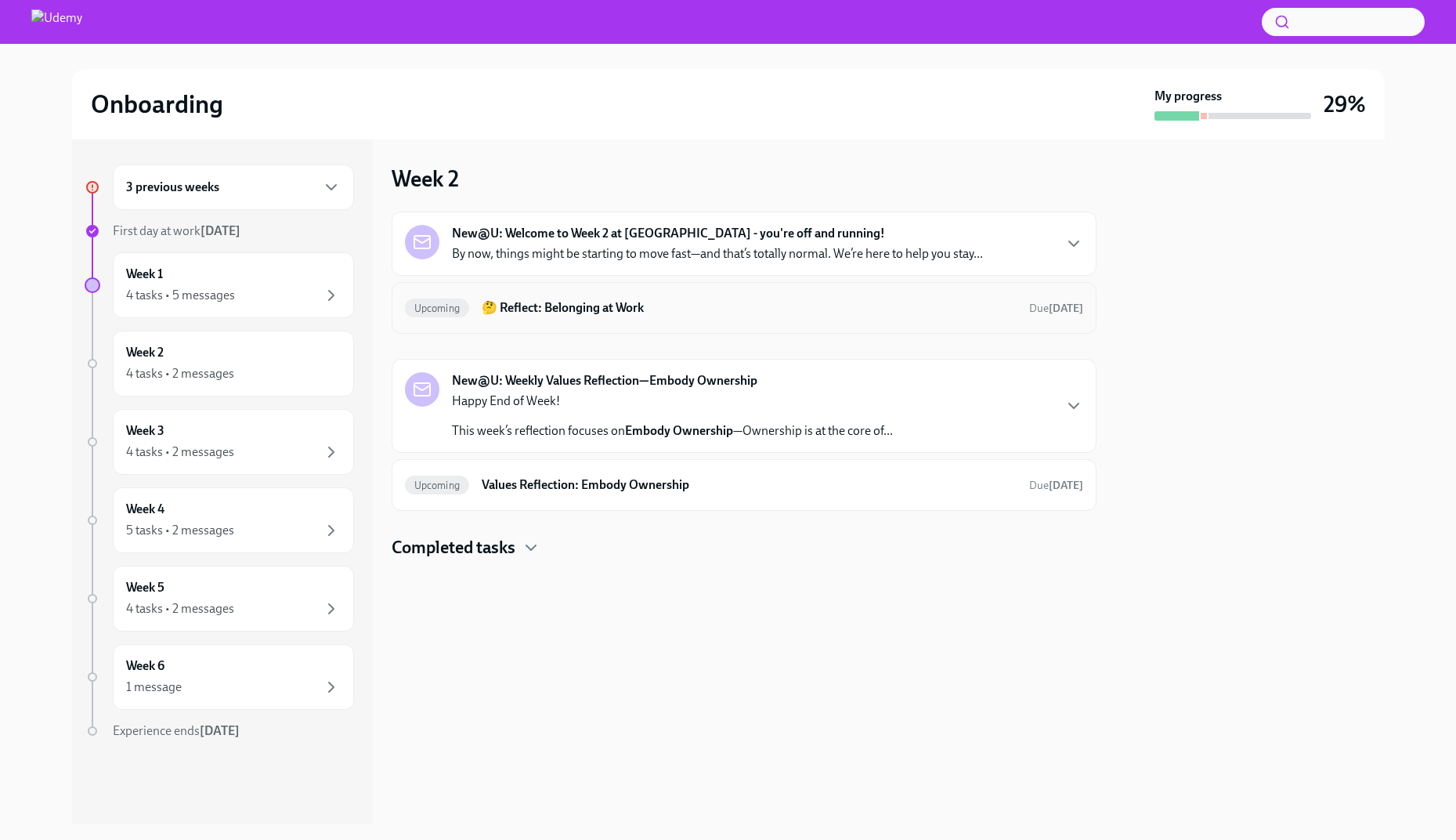
click at [524, 312] on h6 "🤔 Reflect: Belonging at Work" at bounding box center [749, 307] width 535 height 17
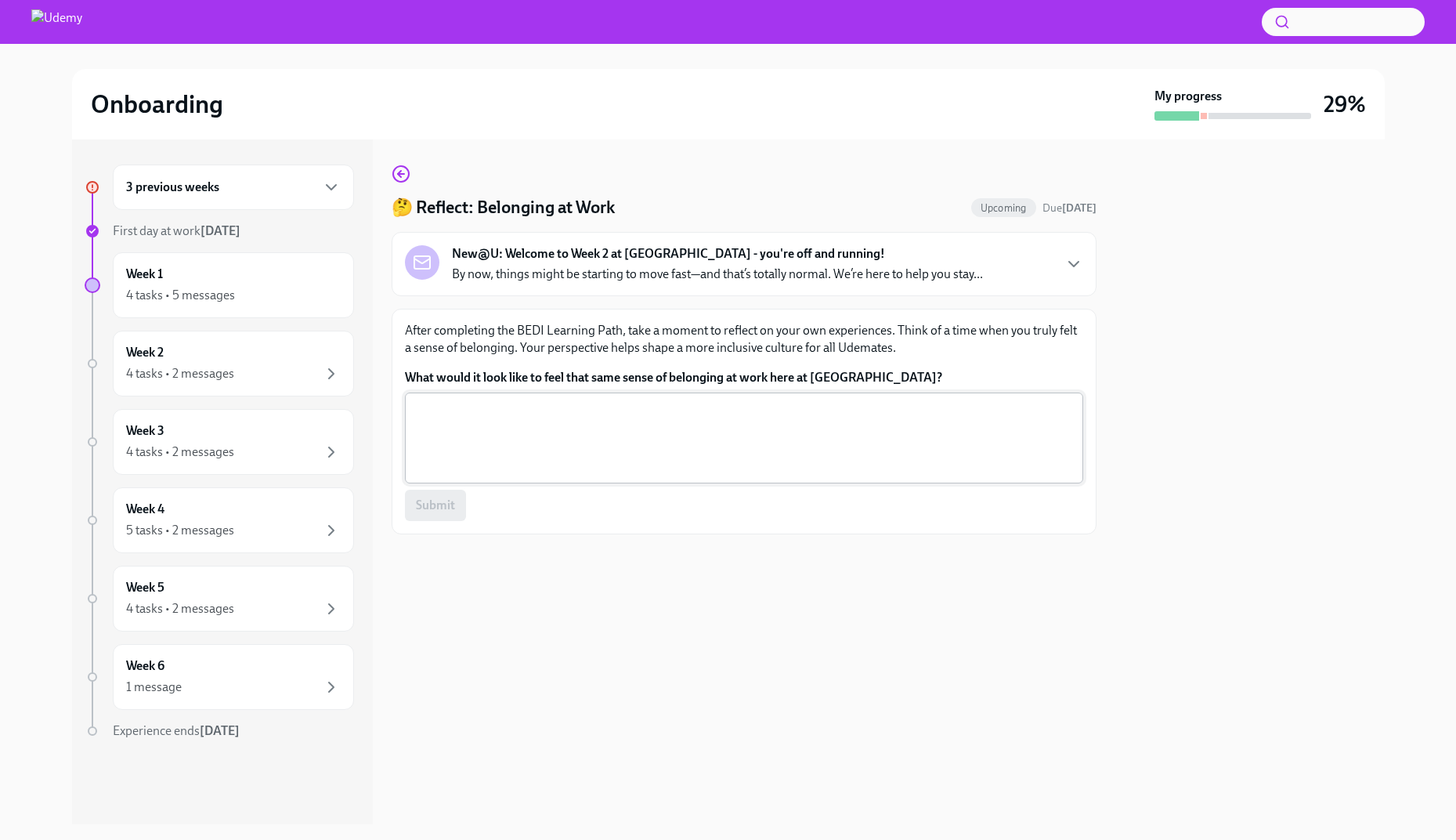
click at [480, 429] on textarea "What would it look like to feel that same sense of belonging at work here at [G…" at bounding box center [743, 437] width 659 height 75
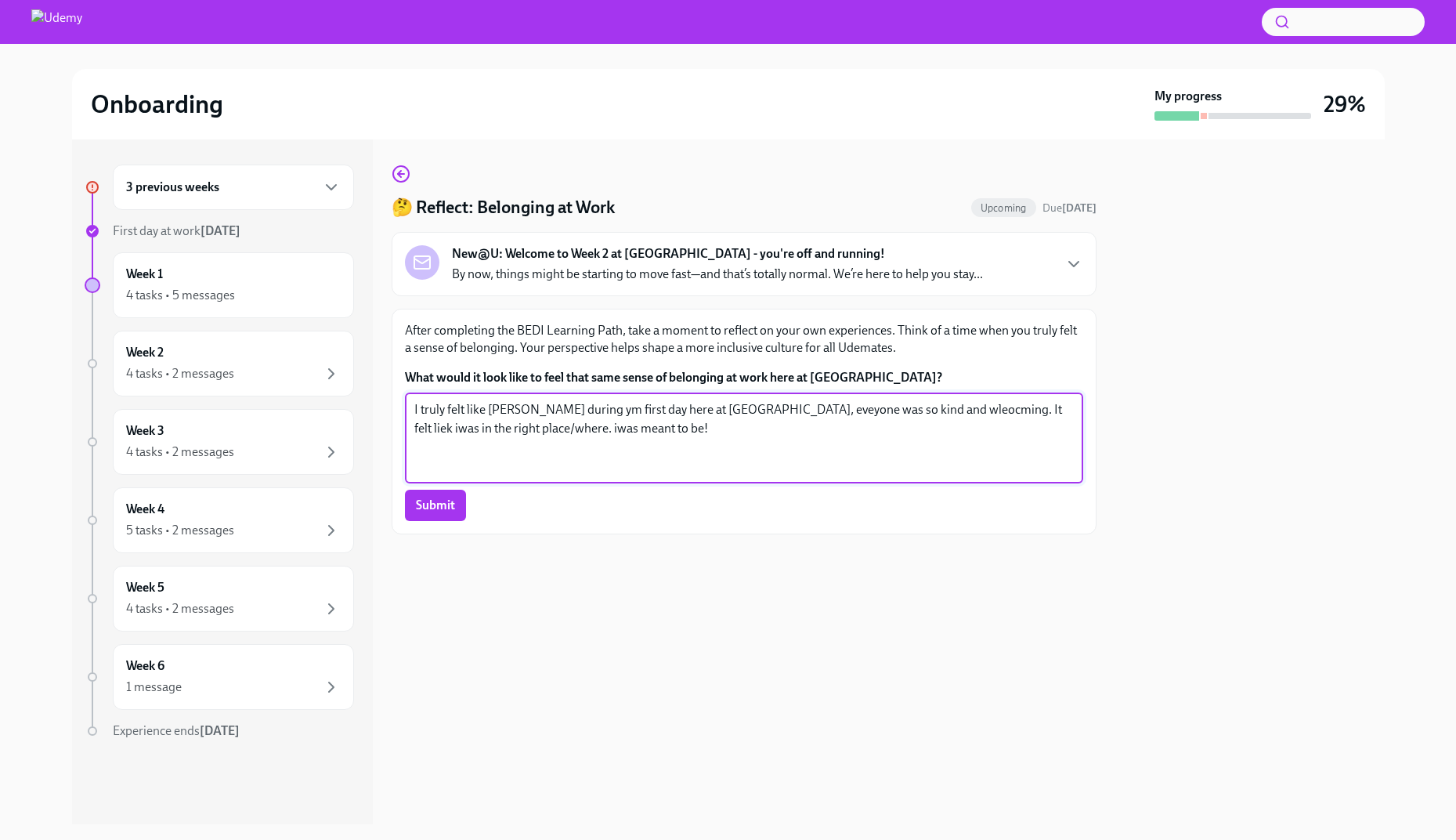
drag, startPoint x: 558, startPoint y: 418, endPoint x: 385, endPoint y: 389, distance: 175.4
click at [385, 389] on div "3 previous weeks First day at work [DATE] Week 1 4 tasks • 5 messages Week 2 4 …" at bounding box center [728, 482] width 1312 height 684
paste textarea "I belonged during my first day here at [GEOGRAPHIC_DATA] — everyone was so kind…"
type textarea "I truly felt like I belonged during my first day here at [GEOGRAPHIC_DATA] — ev…"
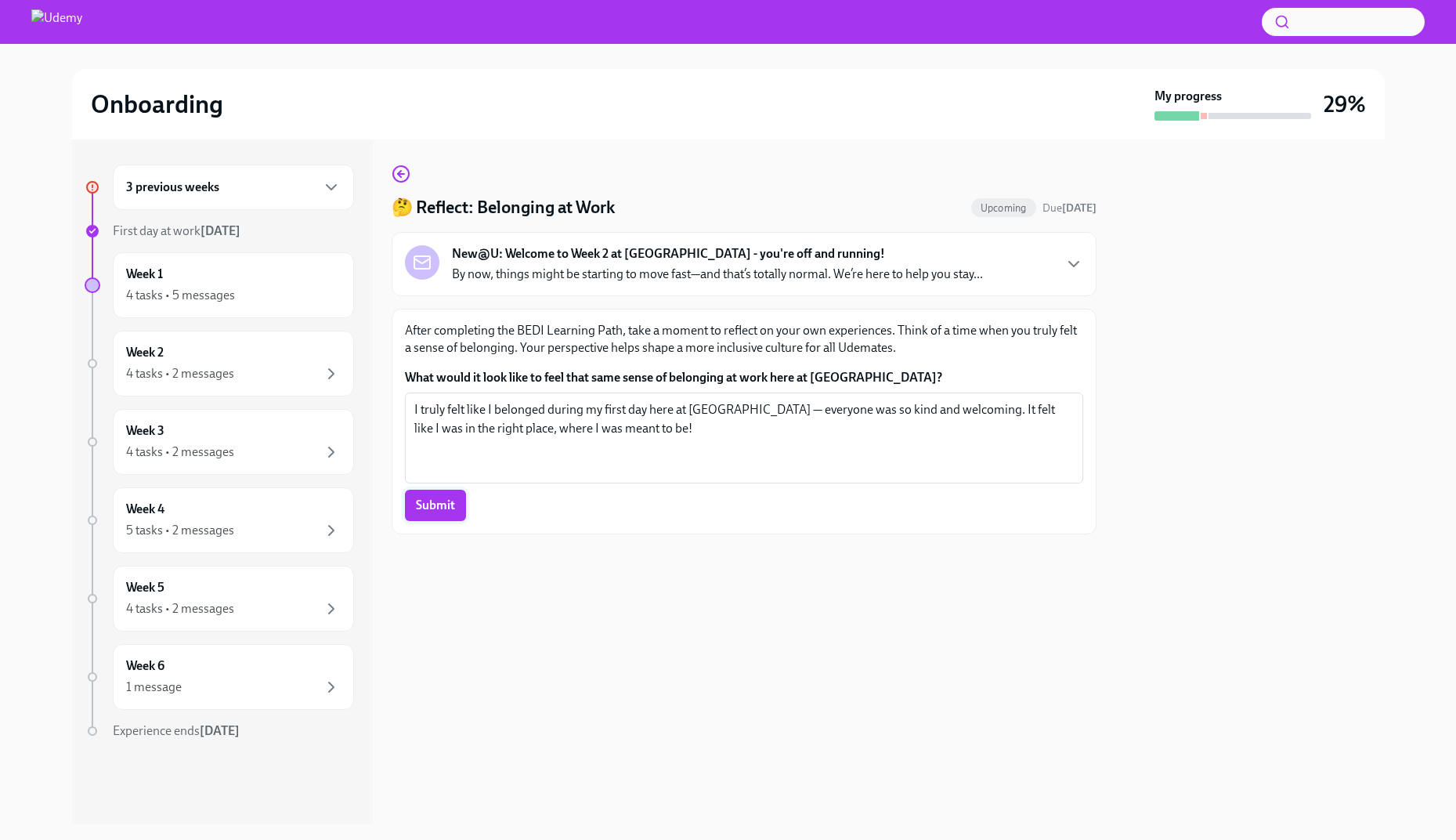
click at [435, 507] on span "Submit" at bounding box center [435, 506] width 39 height 16
click at [228, 297] on div "4 tasks • 5 messages" at bounding box center [180, 294] width 109 height 17
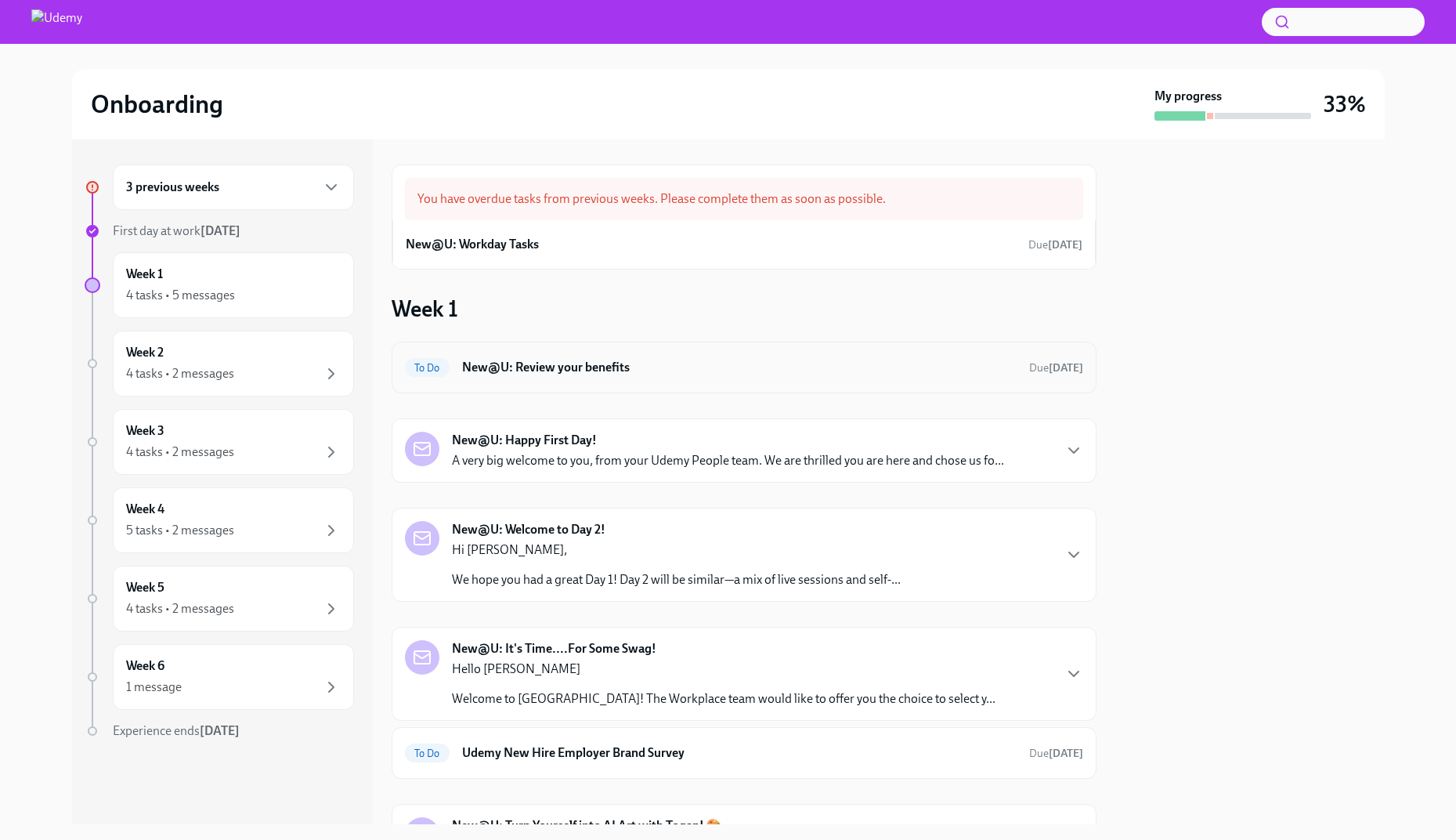
scroll to position [11, 0]
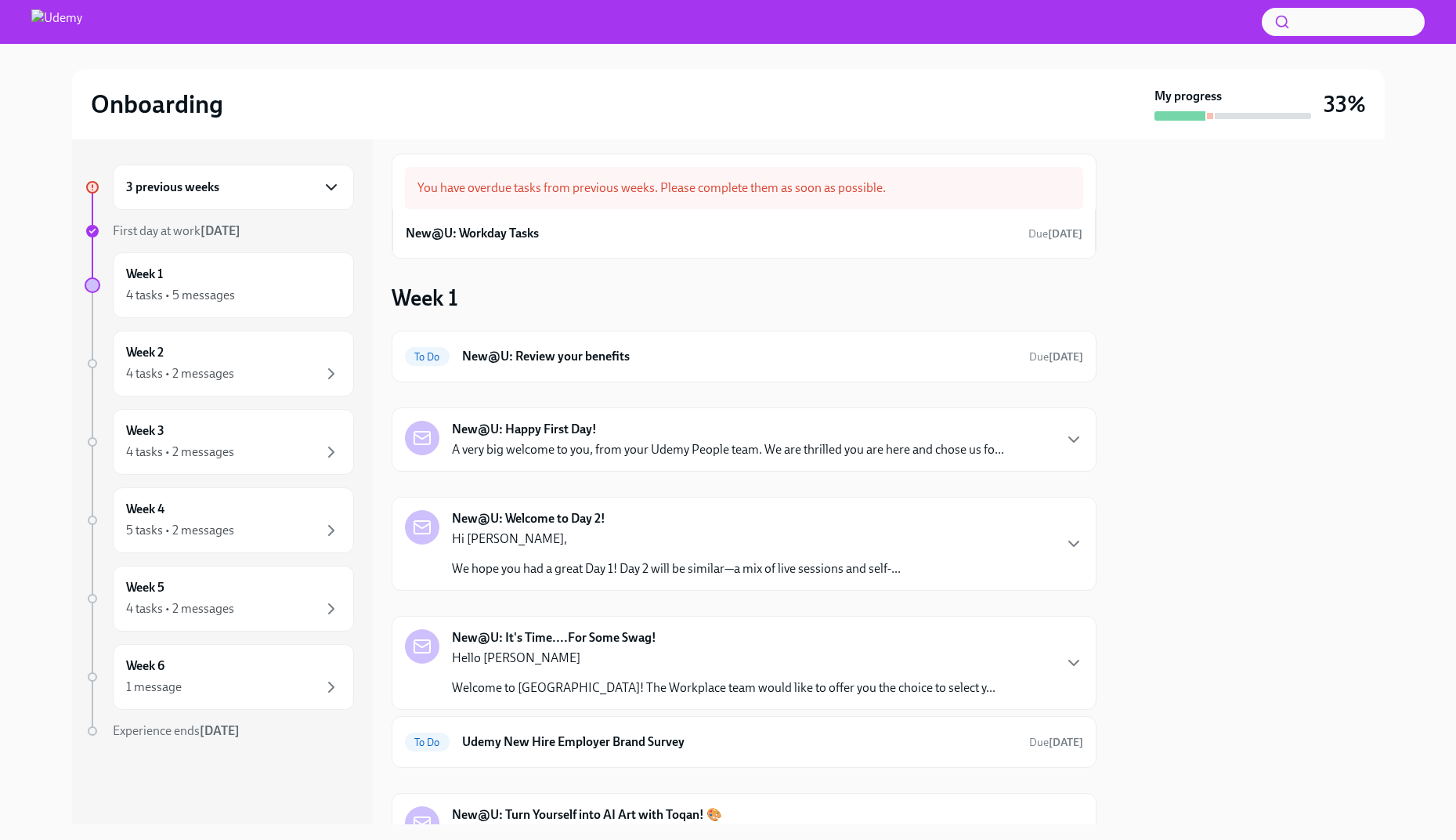
click at [327, 185] on icon "button" at bounding box center [331, 187] width 19 height 19
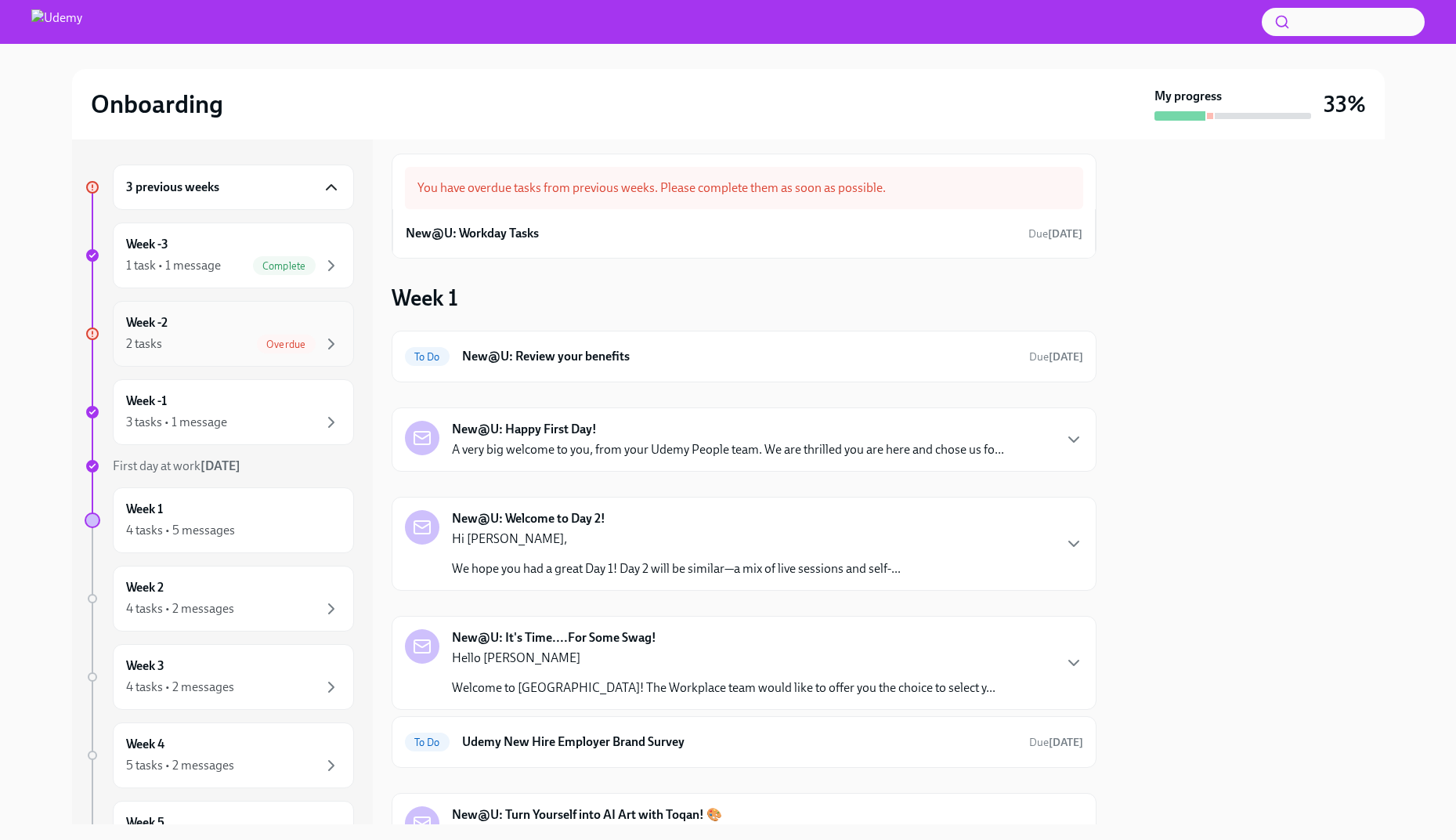
click at [221, 340] on div "2 tasks Overdue" at bounding box center [232, 343] width 214 height 19
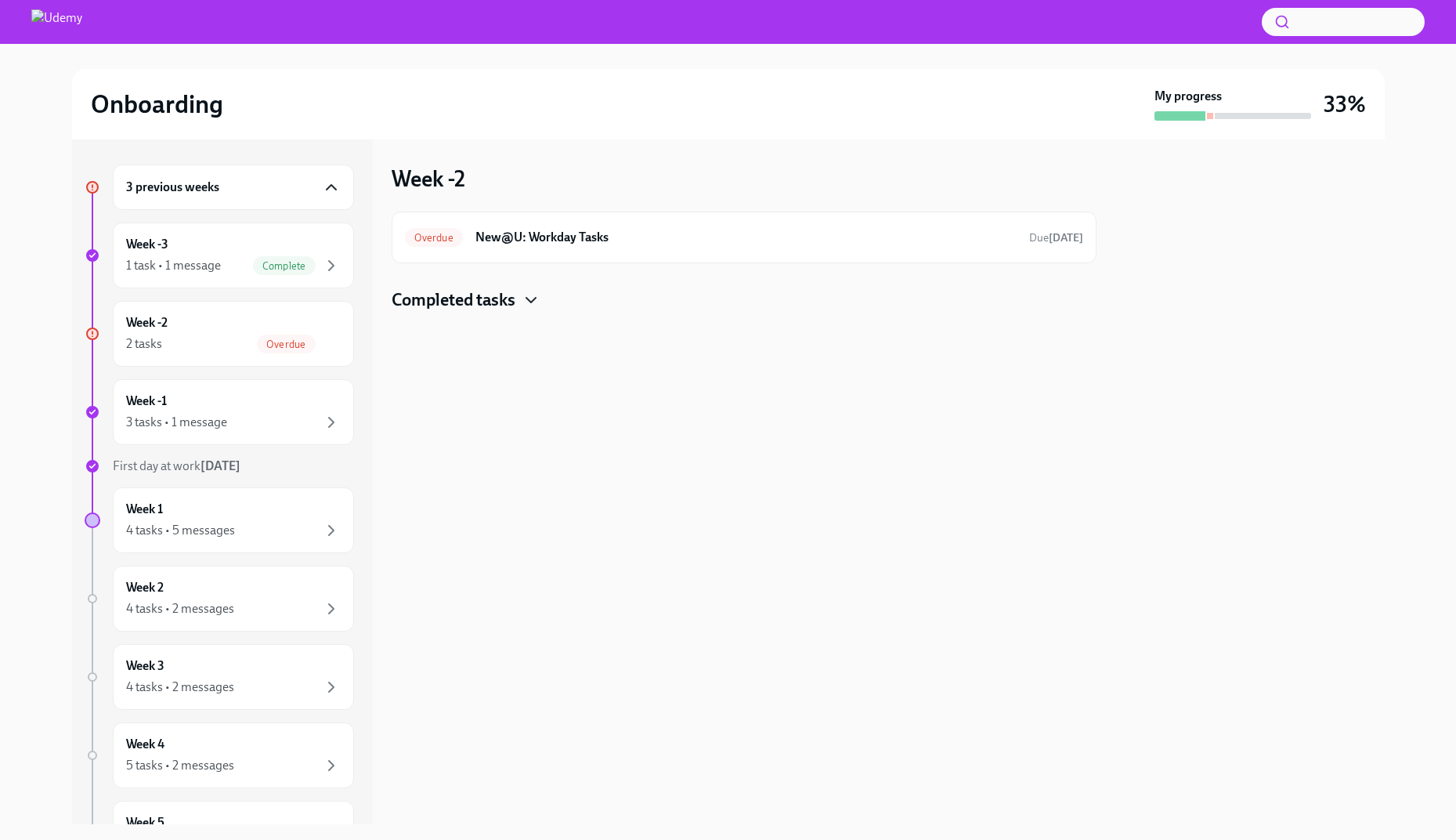
click at [534, 301] on icon "button" at bounding box center [531, 299] width 19 height 19
click at [603, 353] on h6 "New@U: Your Office Equipment Stipend" at bounding box center [721, 349] width 524 height 17
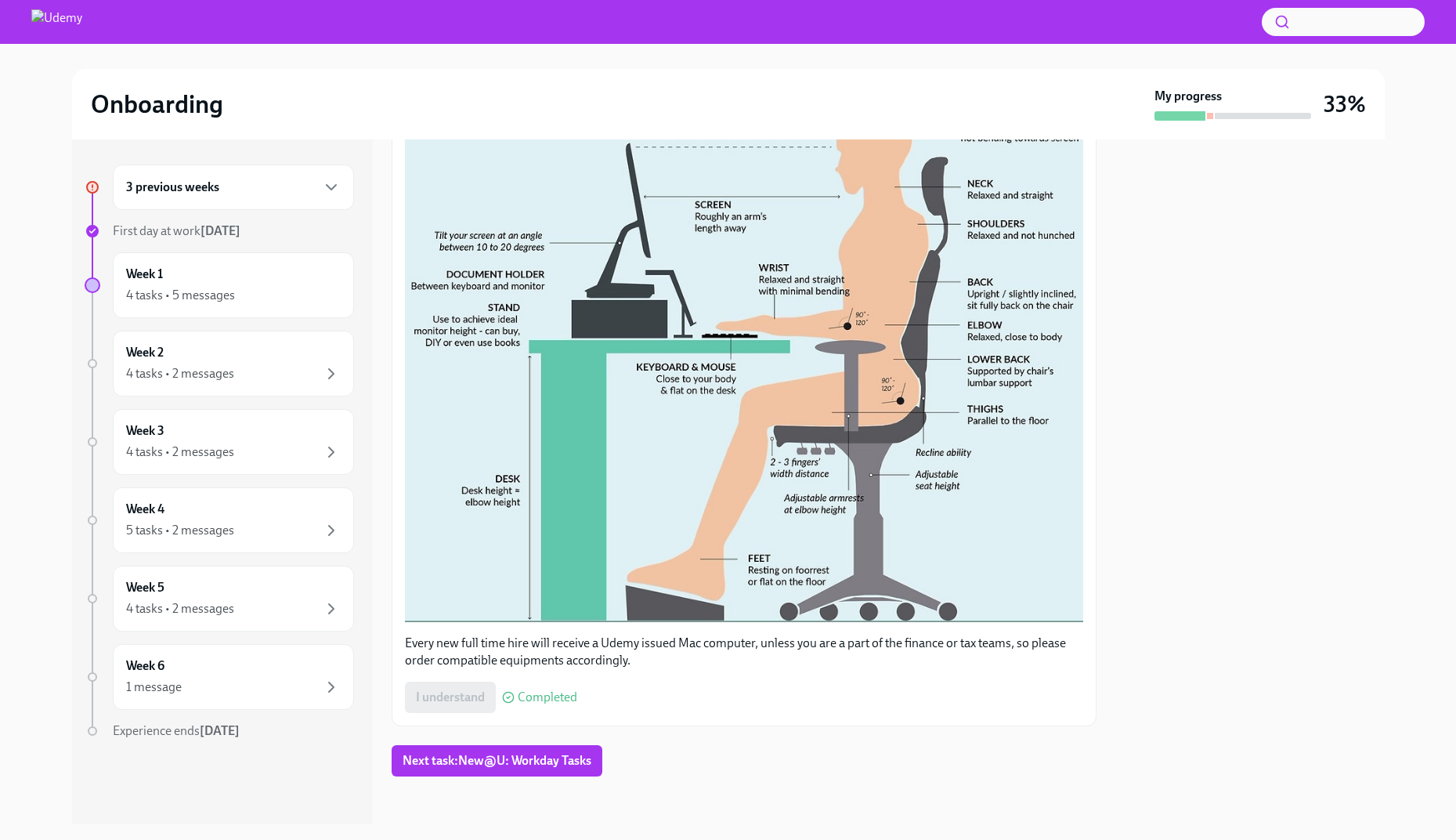
scroll to position [452, 0]
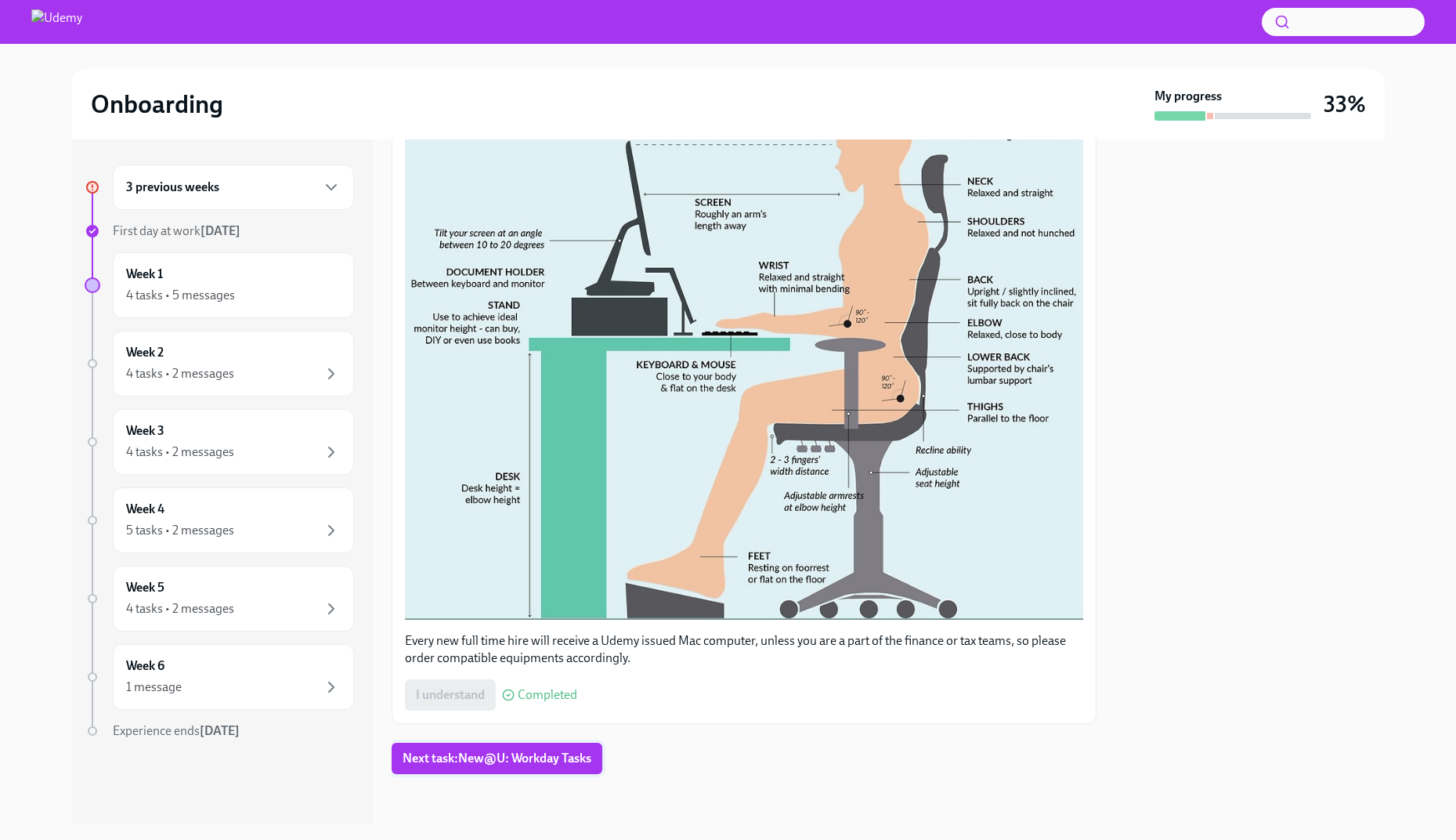
click at [518, 758] on span "Next task : New@U: Workday Tasks" at bounding box center [497, 758] width 188 height 16
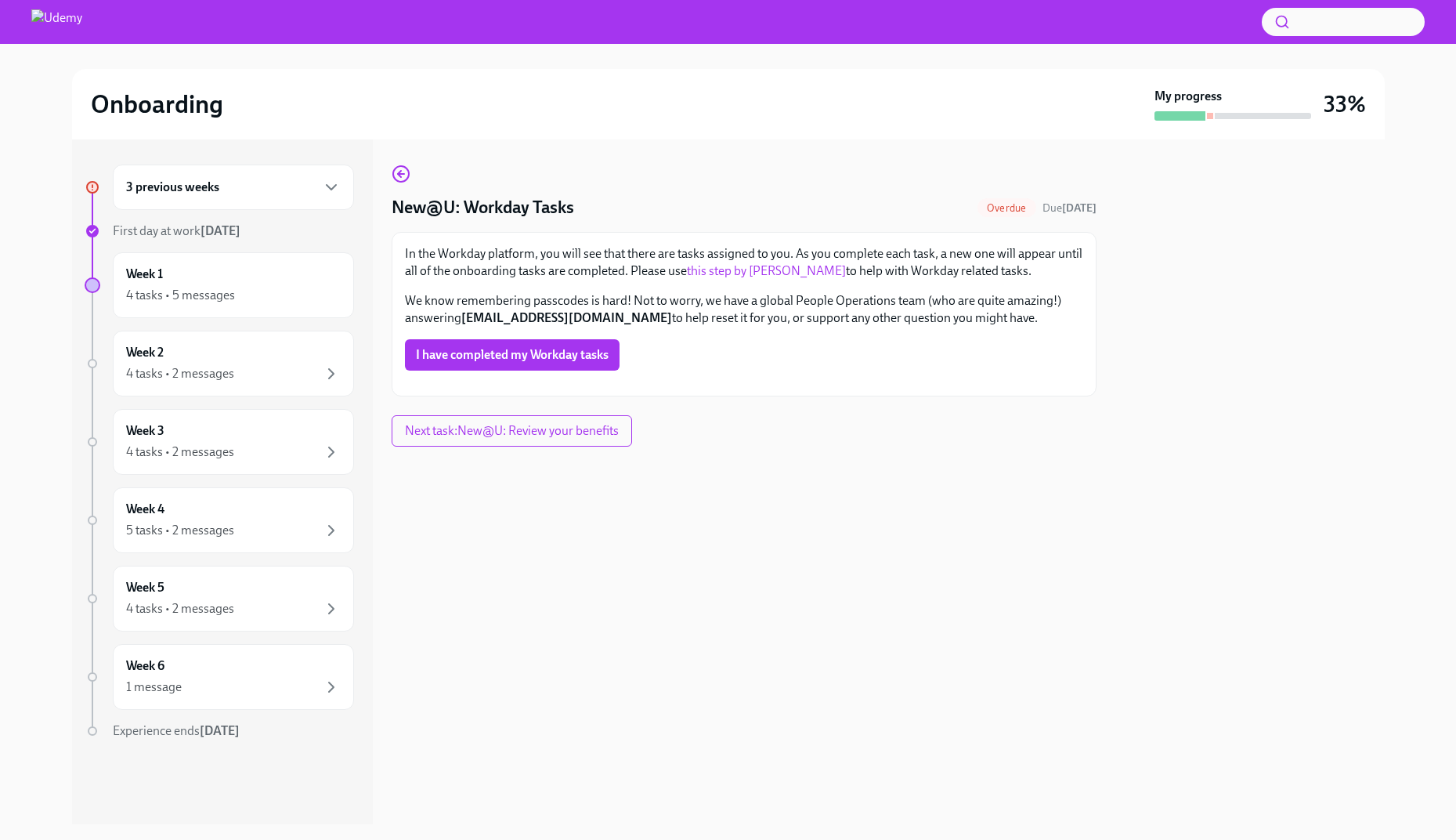
scroll to position [54, 0]
click at [329, 373] on icon "button" at bounding box center [331, 373] width 19 height 19
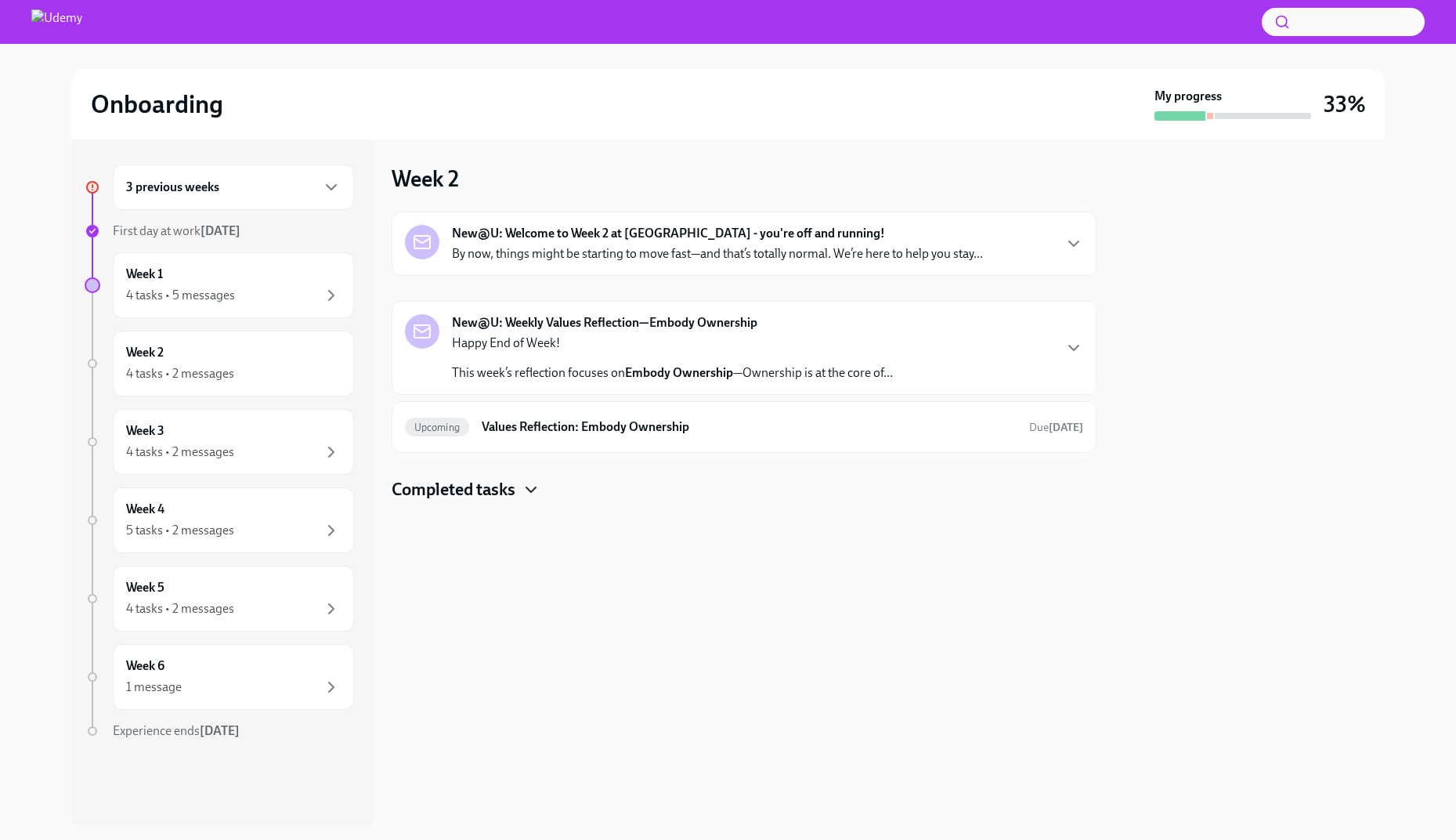
click at [528, 491] on icon "button" at bounding box center [531, 489] width 19 height 19
click at [253, 378] on div "4 tasks • 2 messages" at bounding box center [232, 373] width 214 height 19
click at [239, 435] on div "Week 3 4 tasks • 2 messages" at bounding box center [232, 441] width 214 height 39
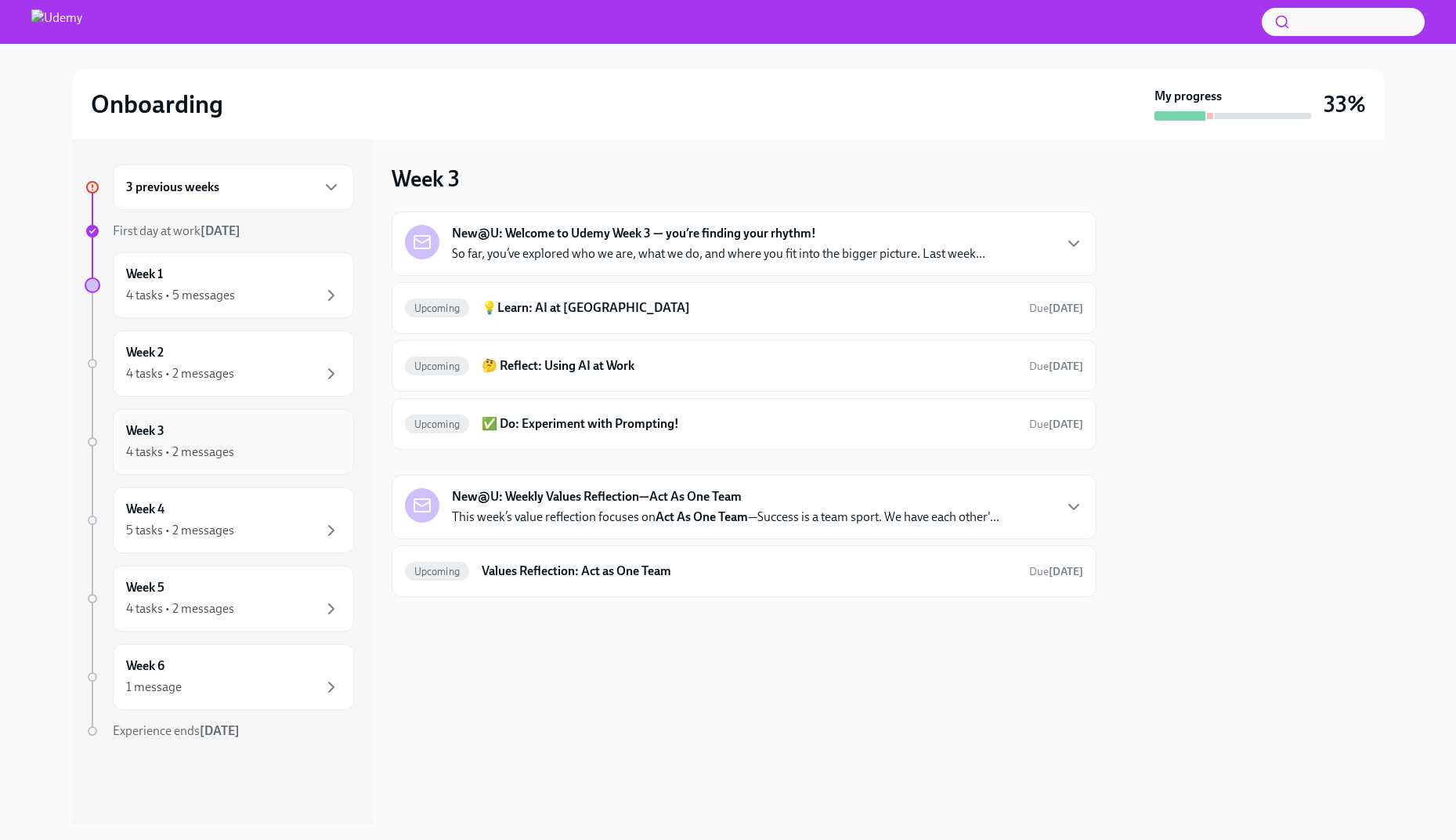
drag, startPoint x: 291, startPoint y: 462, endPoint x: 236, endPoint y: 457, distance: 55.2
click at [290, 462] on div "Week 3 4 tasks • 2 messages" at bounding box center [233, 442] width 241 height 66
drag, startPoint x: 231, startPoint y: 457, endPoint x: 181, endPoint y: 447, distance: 51.0
click at [231, 457] on div "4 tasks • 2 messages" at bounding box center [180, 452] width 108 height 17
click at [181, 447] on div "4 tasks • 2 messages" at bounding box center [180, 452] width 108 height 17
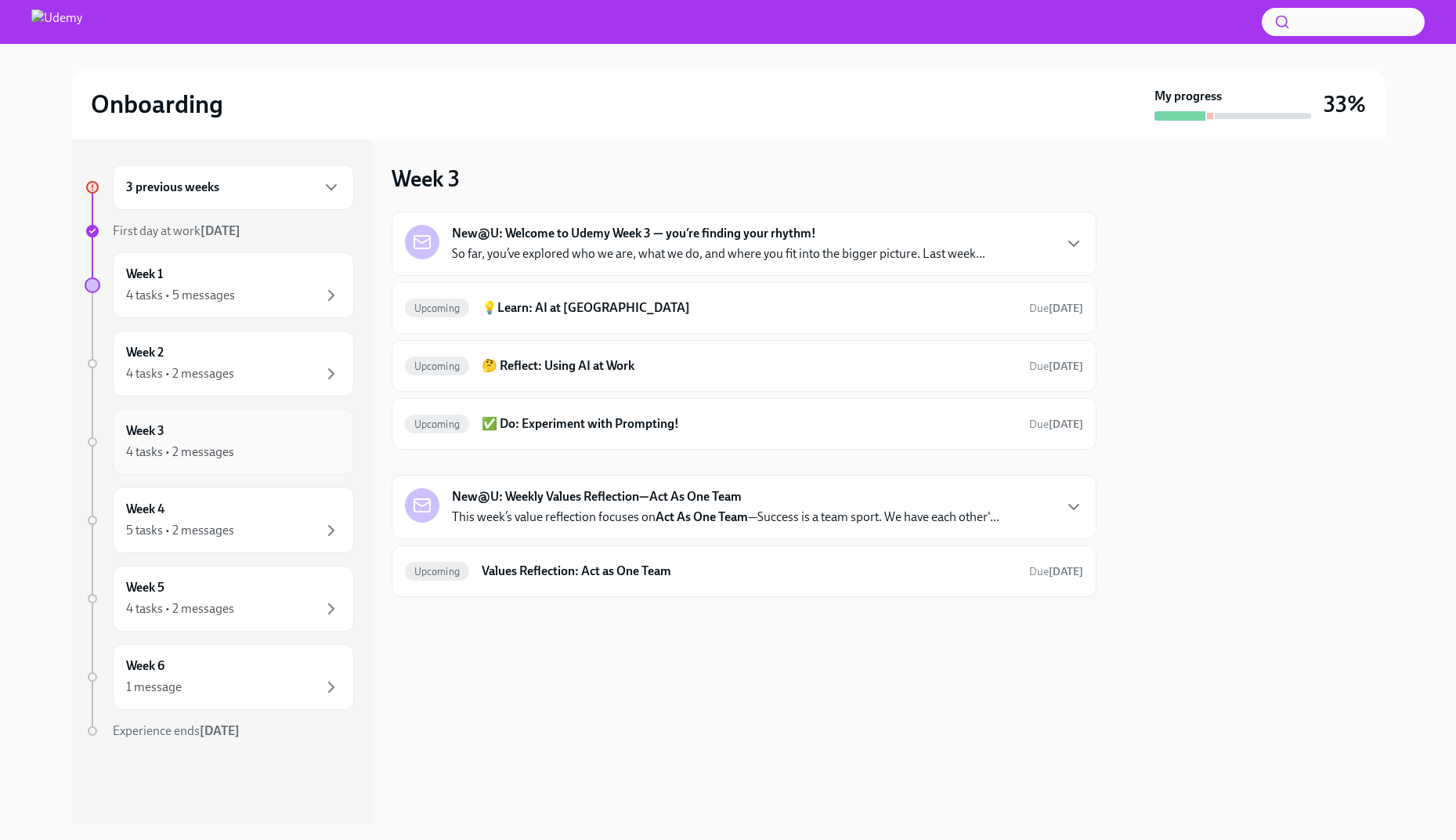
click at [161, 446] on div "4 tasks • 2 messages" at bounding box center [180, 452] width 108 height 17
click at [997, 564] on h6 "Values Reflection: Act as One Team" at bounding box center [749, 571] width 535 height 17
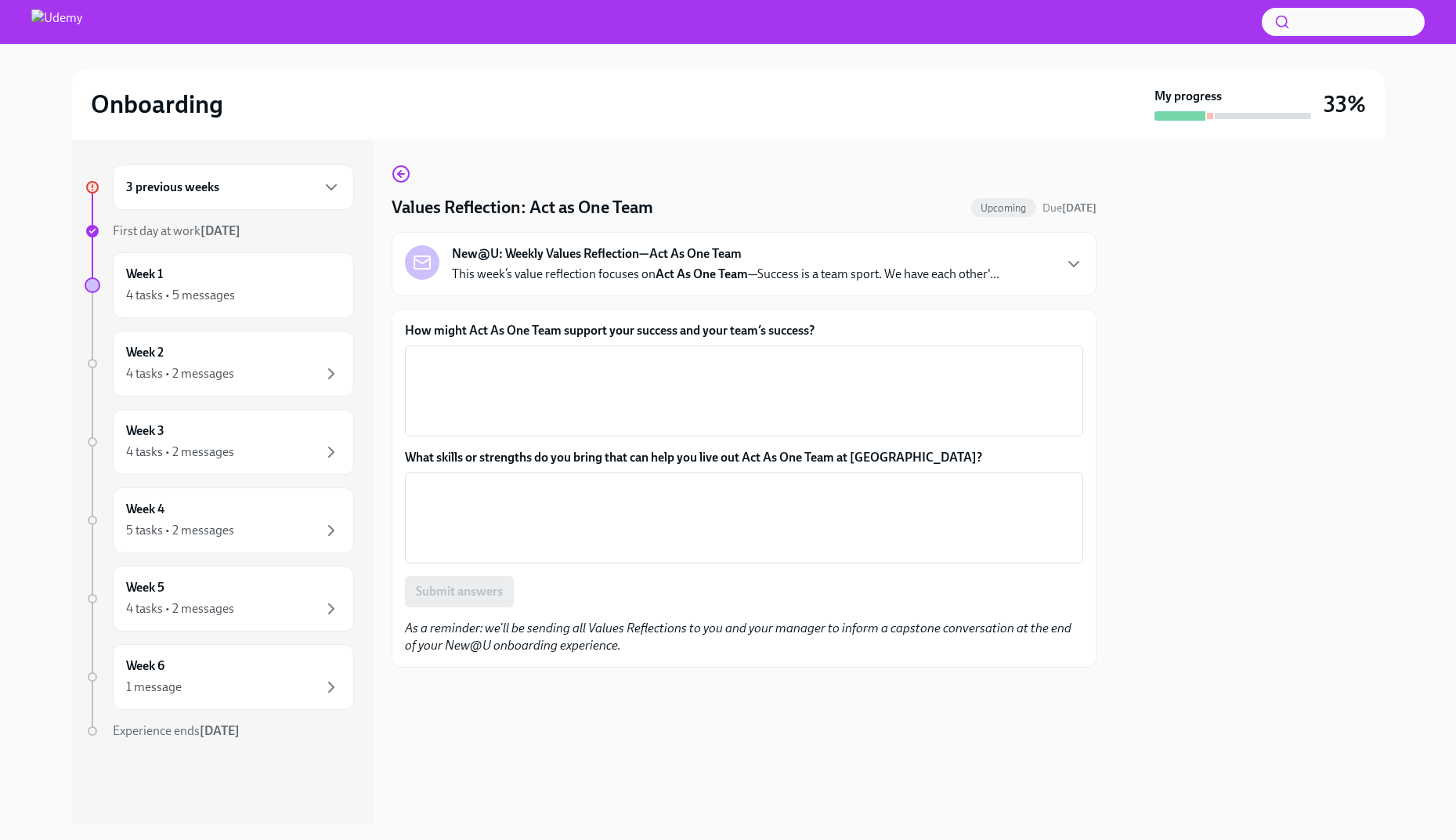
click at [144, 183] on h6 "3 previous weeks" at bounding box center [172, 187] width 93 height 17
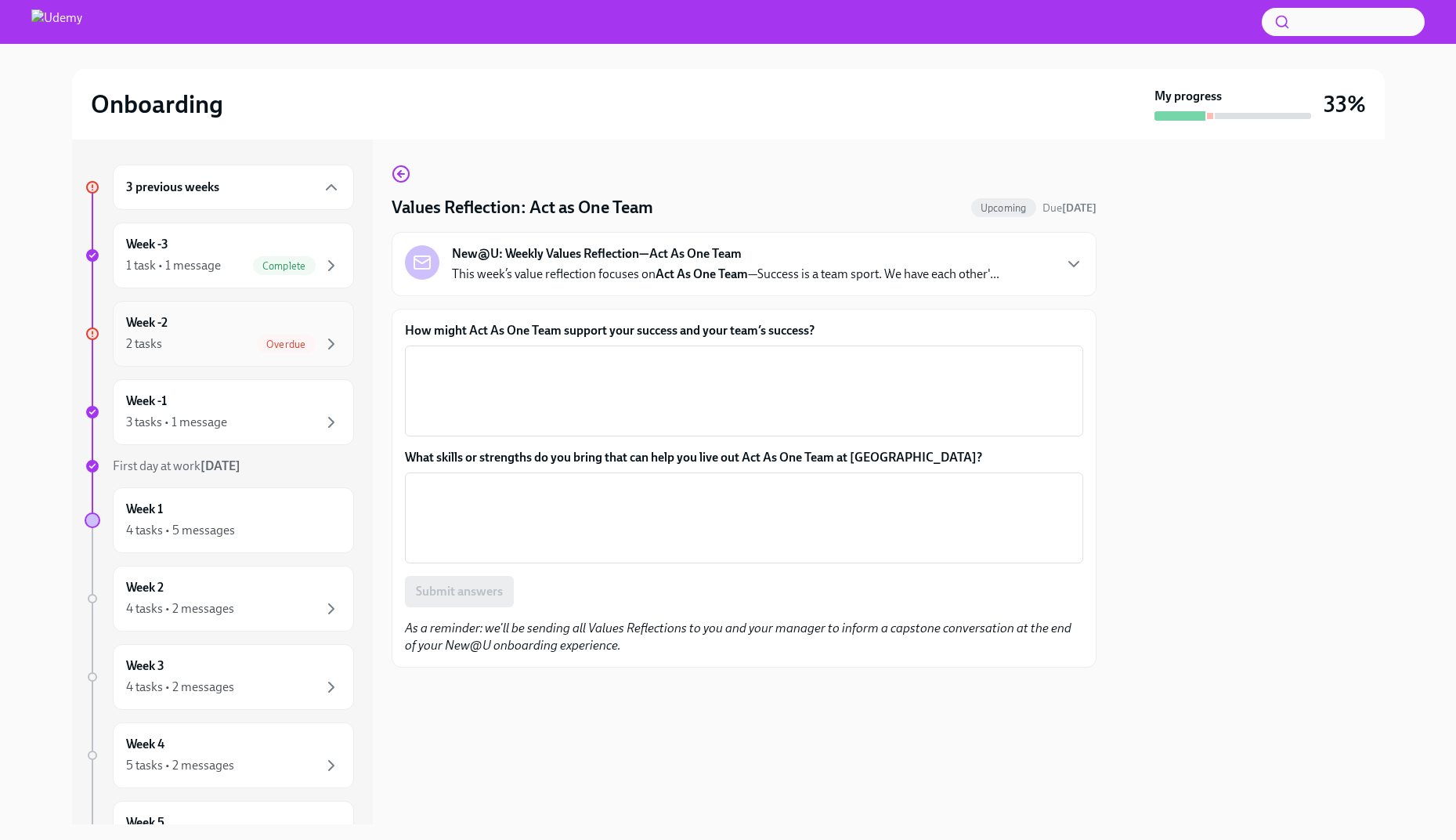
click at [172, 319] on div "Week -2 2 tasks Overdue" at bounding box center [232, 333] width 214 height 39
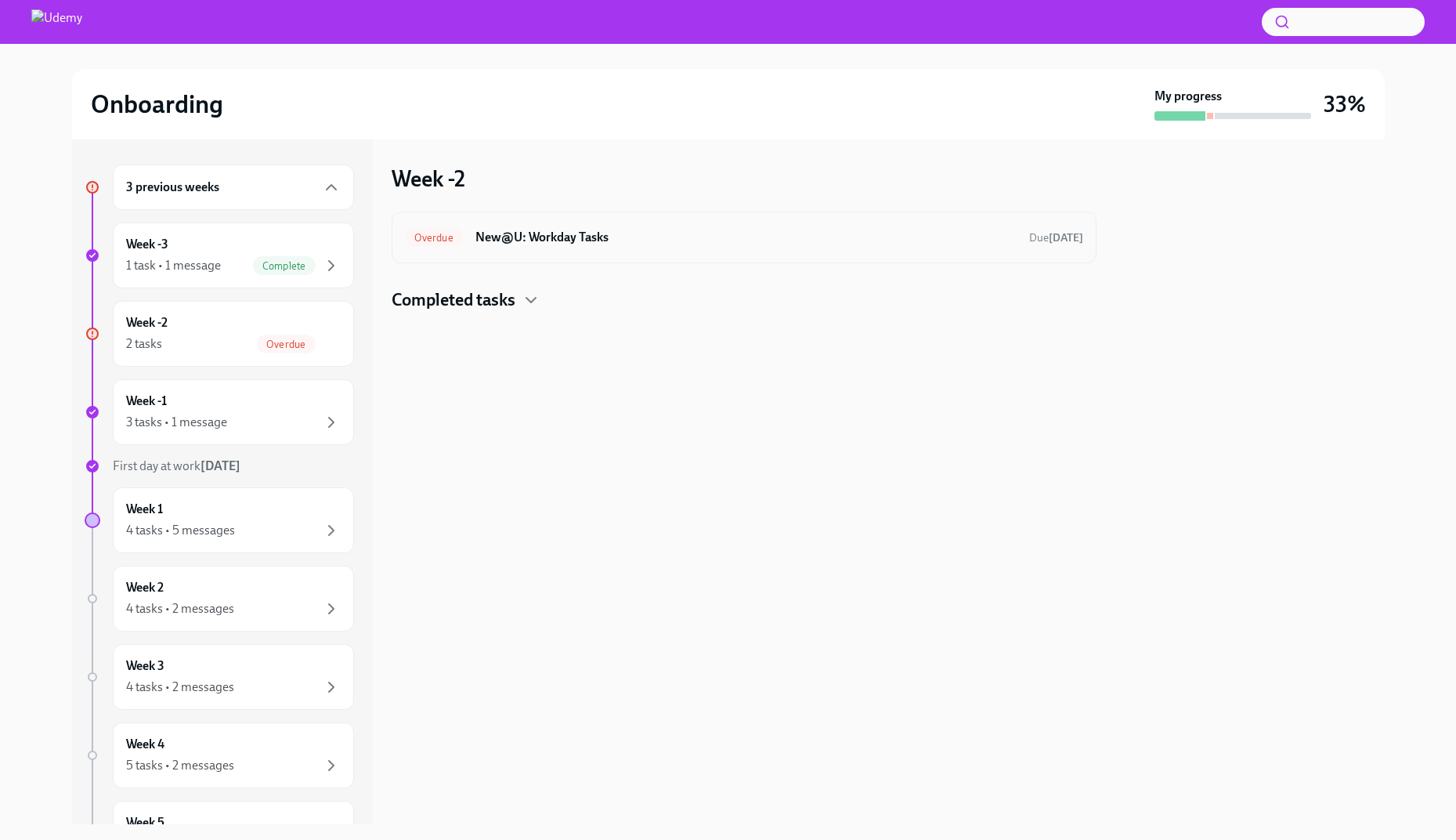
click at [517, 241] on h6 "New@U: Workday Tasks" at bounding box center [746, 236] width 542 height 17
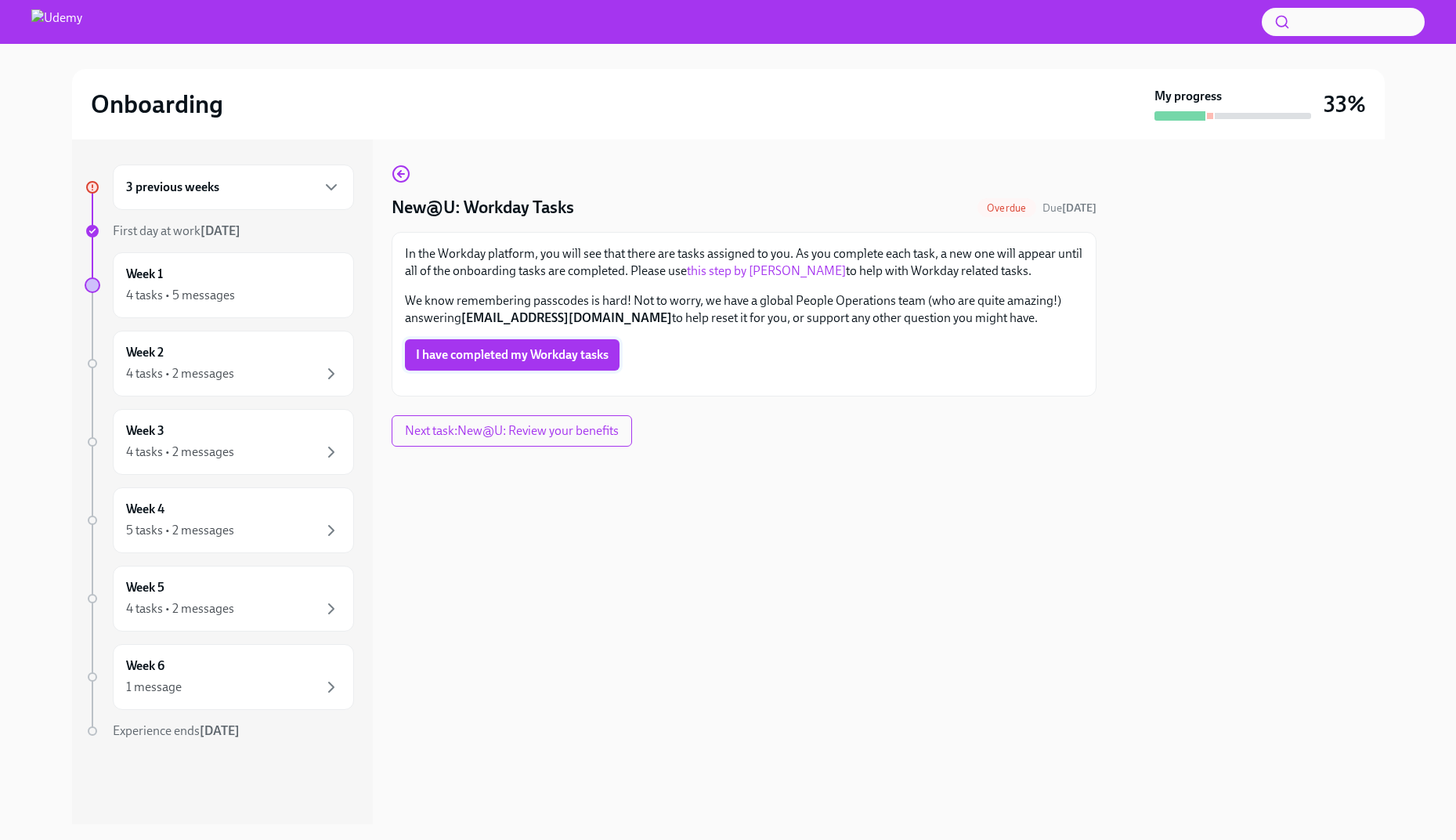
click at [513, 355] on span "I have completed my Workday tasks" at bounding box center [512, 355] width 192 height 16
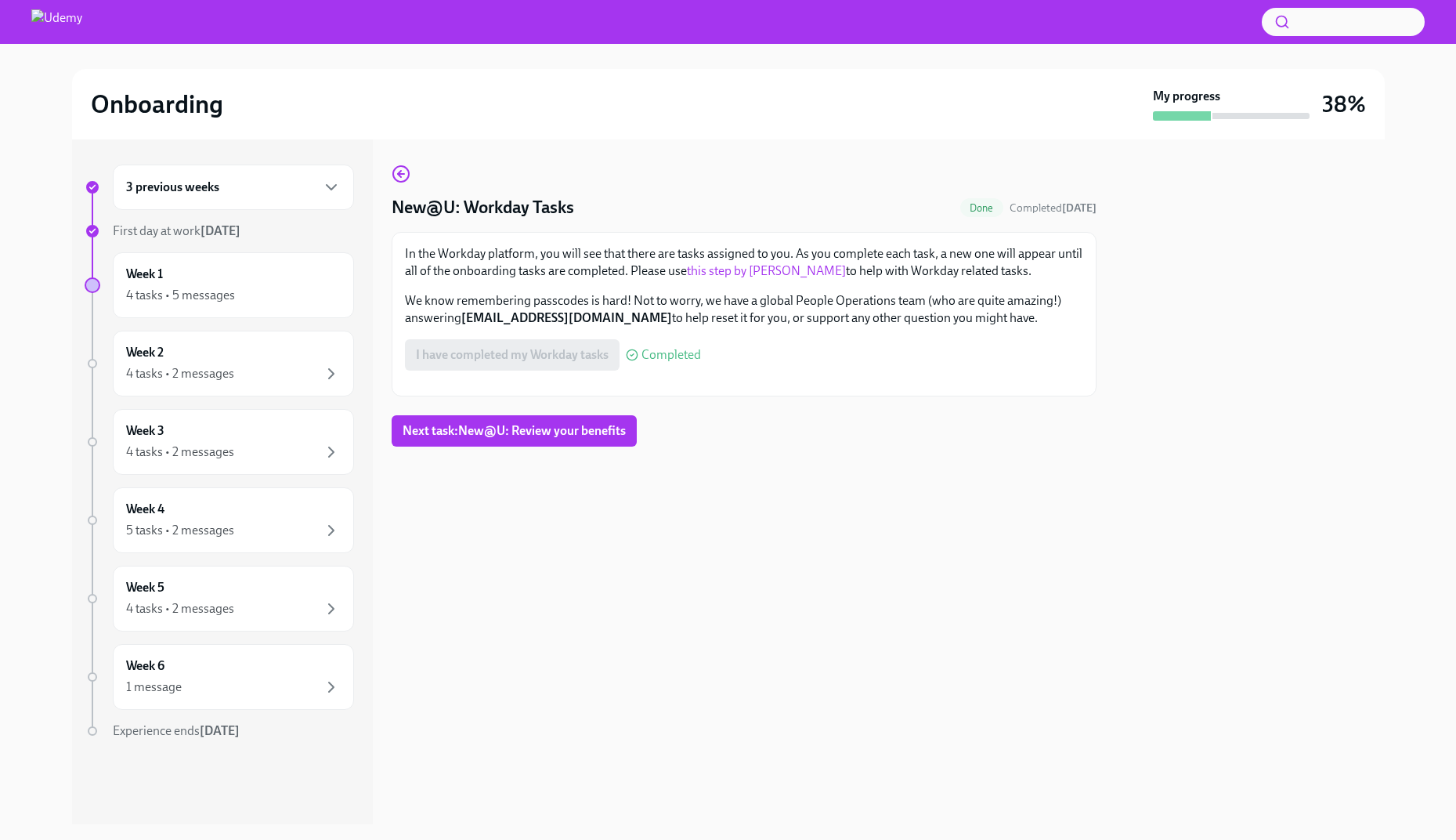
scroll to position [54, 0]
click at [557, 439] on span "Next task : New@U: Review your benefits" at bounding box center [515, 431] width 223 height 16
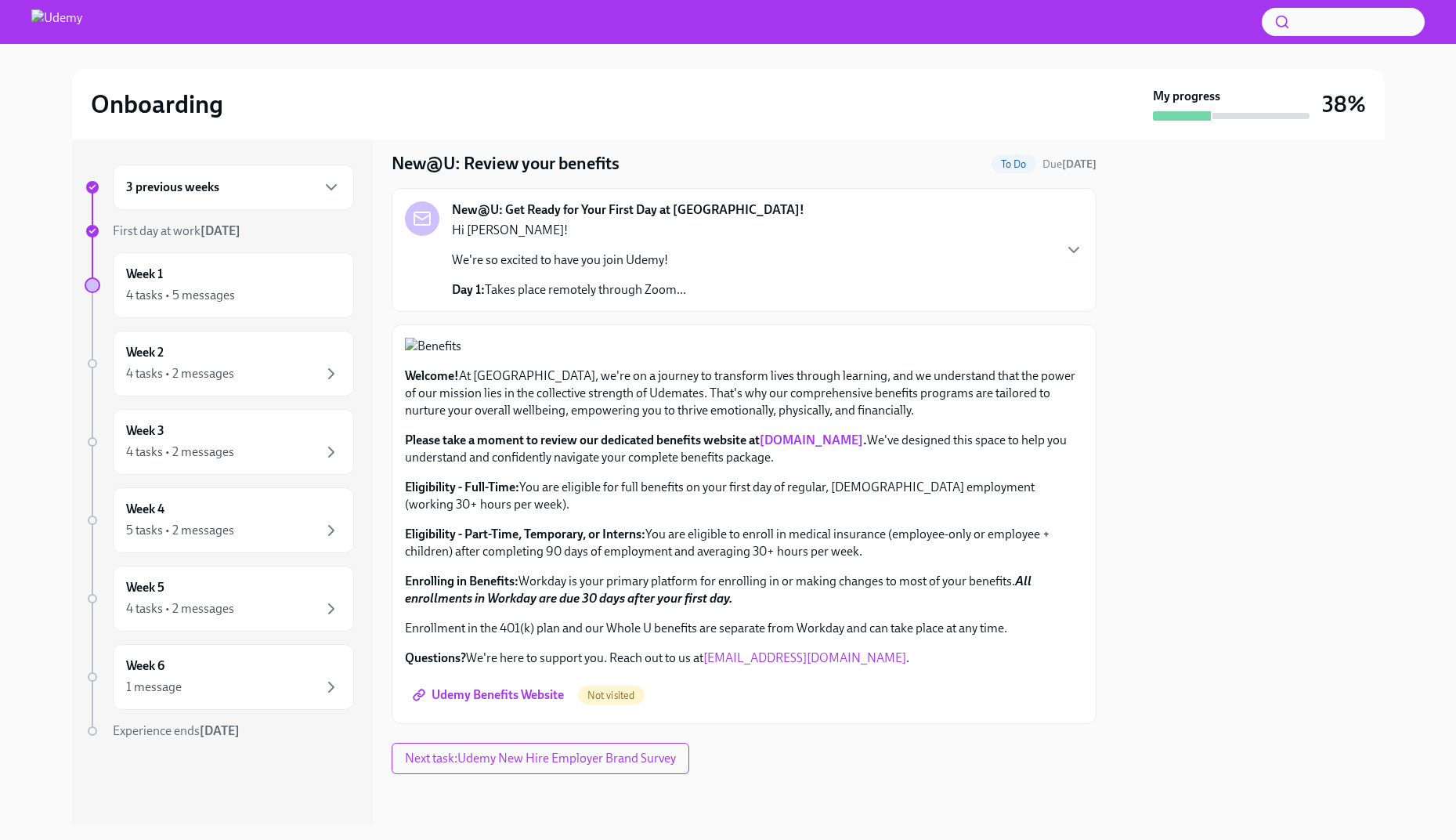
scroll to position [408, 0]
click at [530, 693] on span "Udemy Benefits Website" at bounding box center [490, 695] width 148 height 16
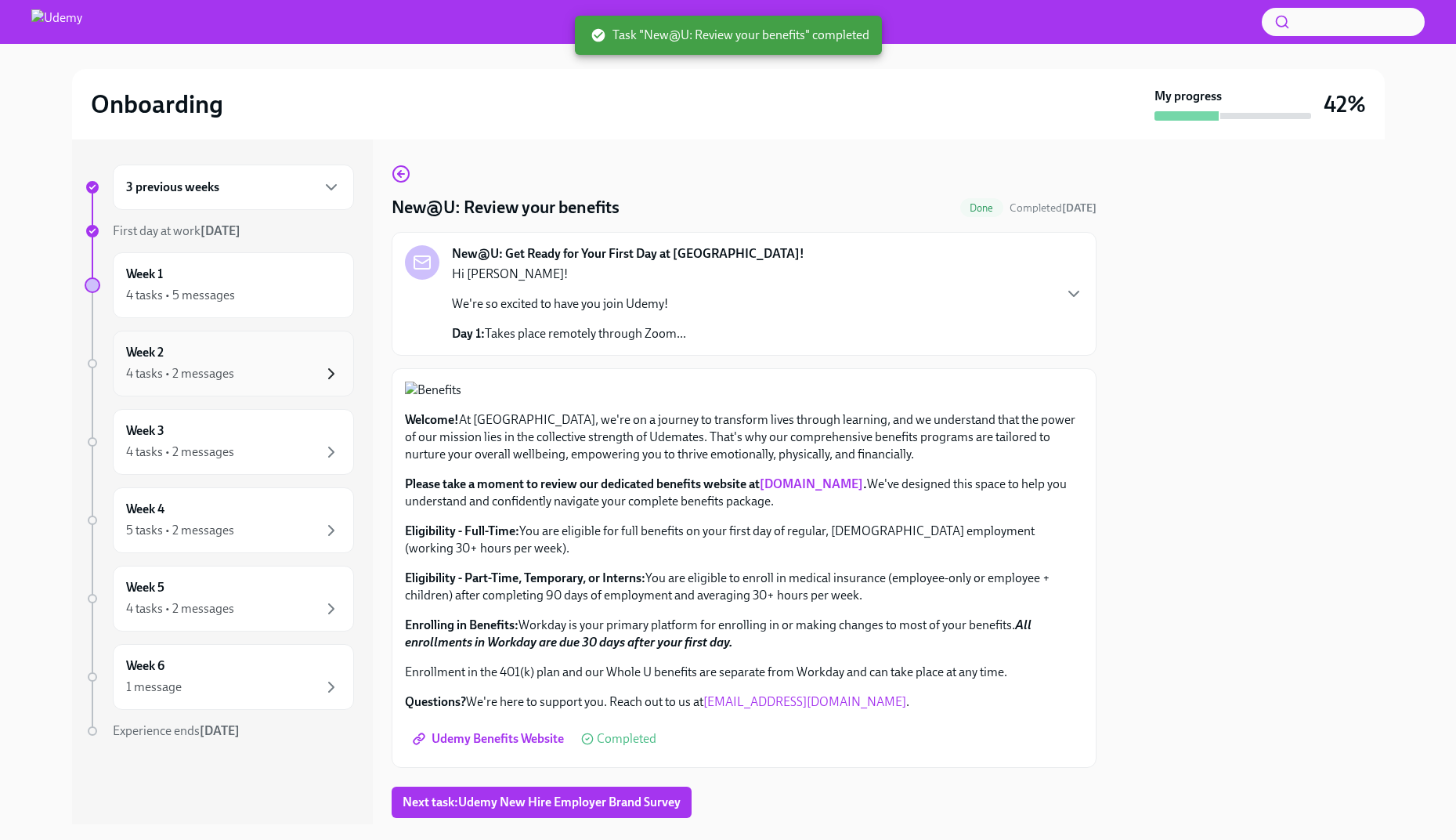
click at [326, 374] on icon "button" at bounding box center [331, 373] width 19 height 19
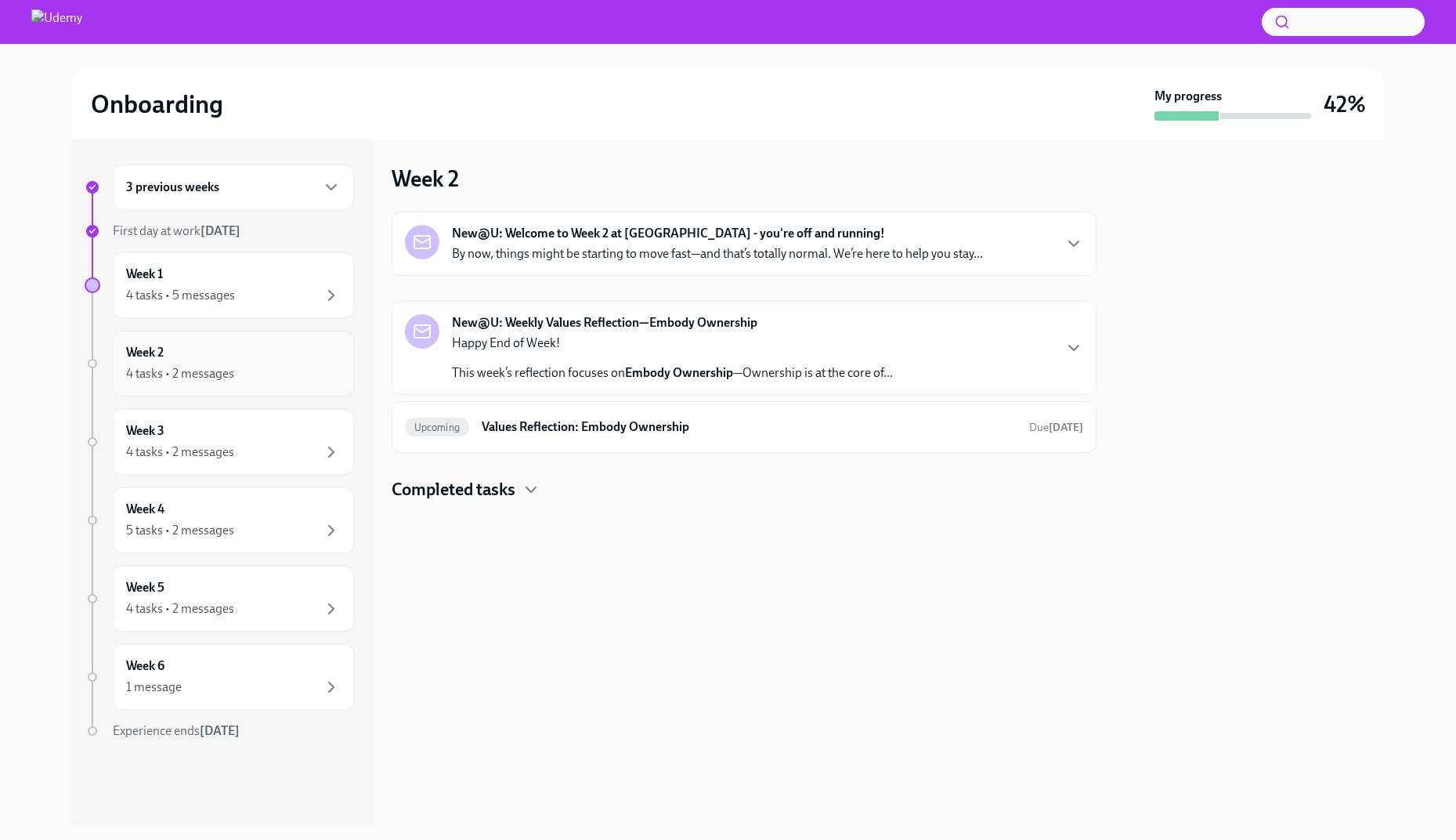
click at [224, 369] on div "4 tasks • 2 messages" at bounding box center [180, 373] width 108 height 17
click at [192, 370] on div "4 tasks • 2 messages" at bounding box center [180, 373] width 108 height 17
click at [242, 357] on div "Week 2 4 tasks • 2 messages" at bounding box center [232, 363] width 214 height 39
click at [588, 268] on div "New@U: Welcome to Week 2 at [GEOGRAPHIC_DATA] - you're off and running! By now,…" at bounding box center [744, 243] width 705 height 64
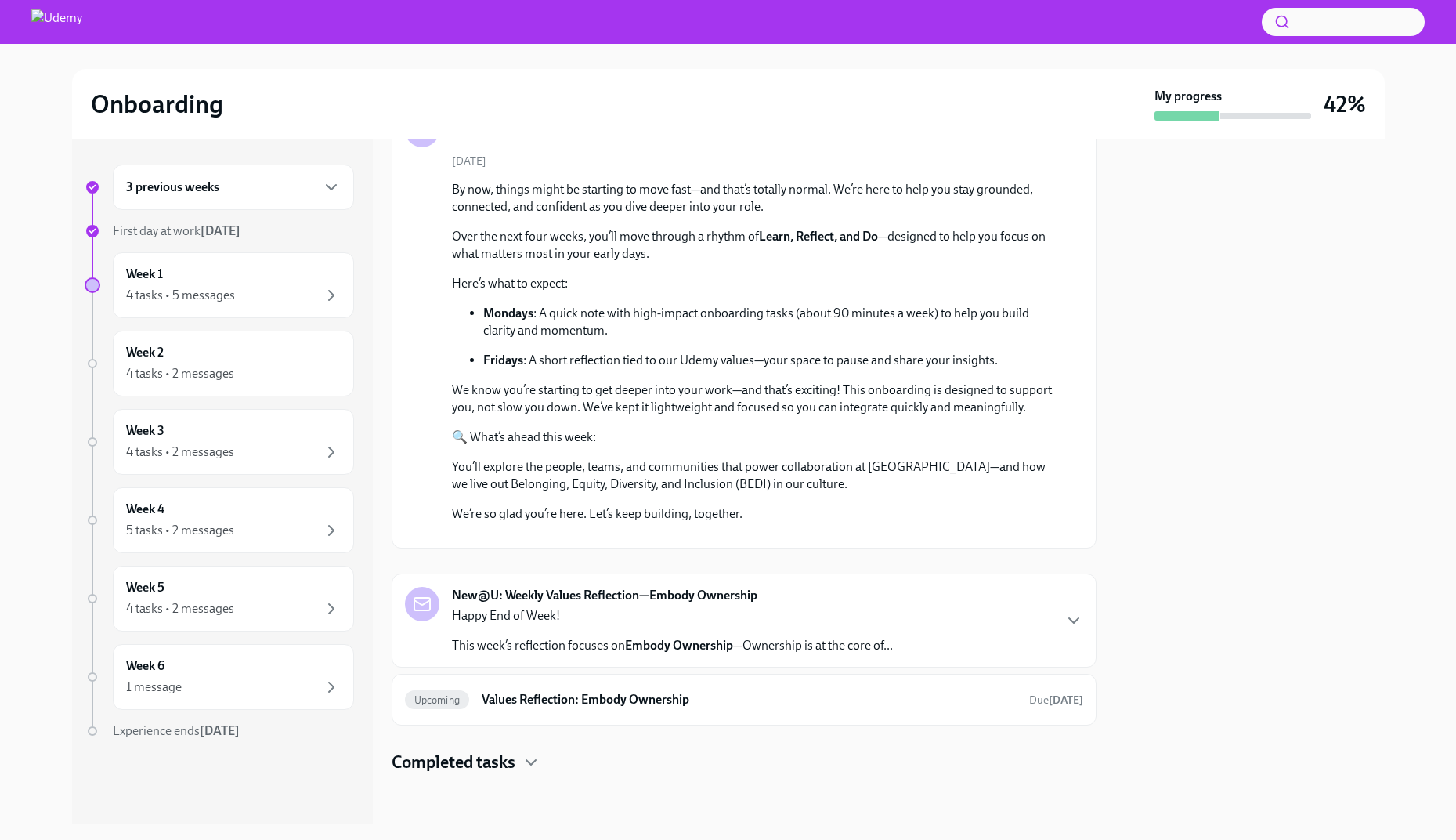
scroll to position [353, 0]
click at [1078, 619] on icon "button" at bounding box center [1073, 621] width 19 height 19
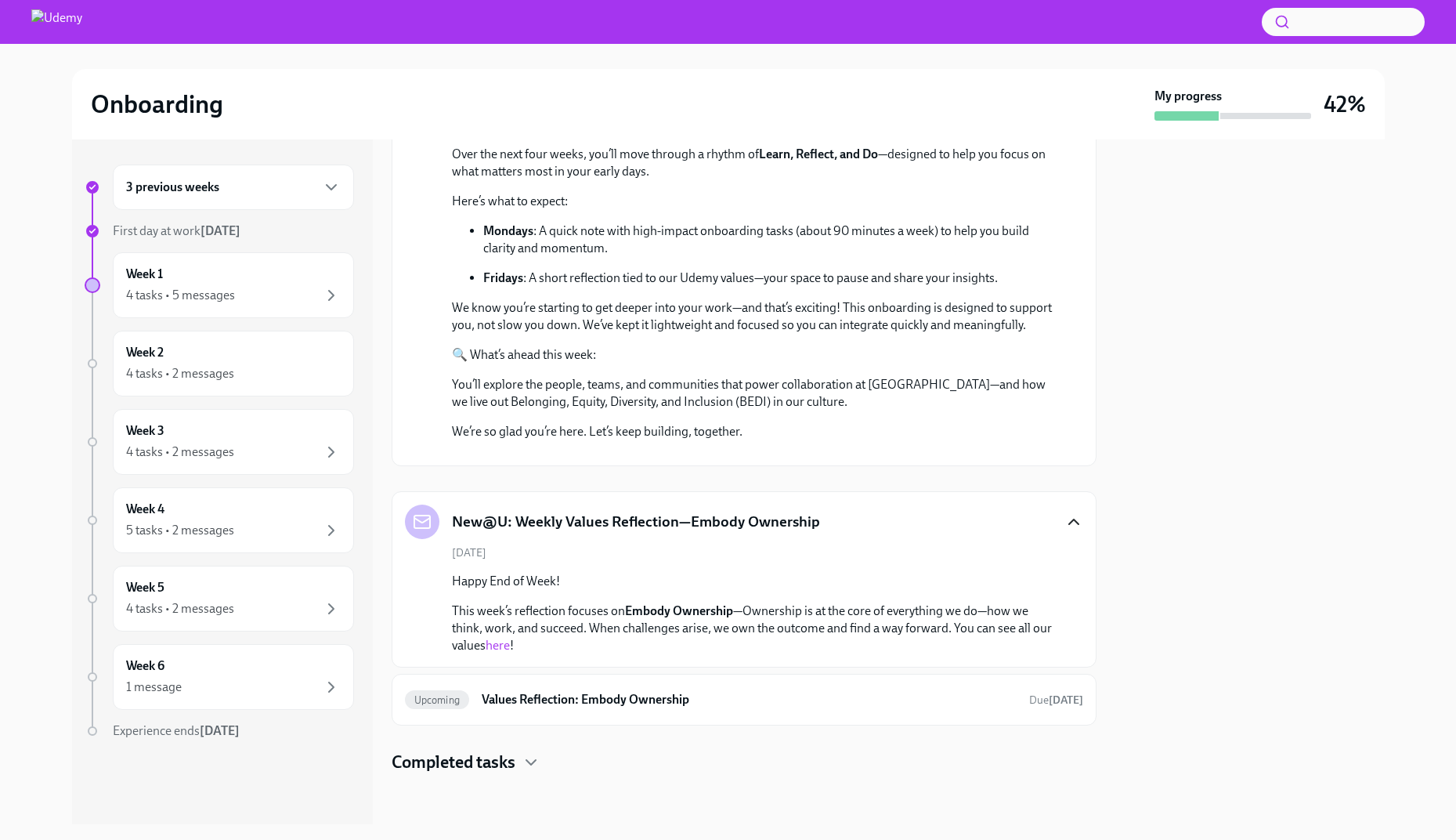
scroll to position [436, 0]
click at [502, 648] on link "here" at bounding box center [498, 644] width 24 height 15
click at [1058, 705] on strong "[DATE]" at bounding box center [1066, 699] width 35 height 13
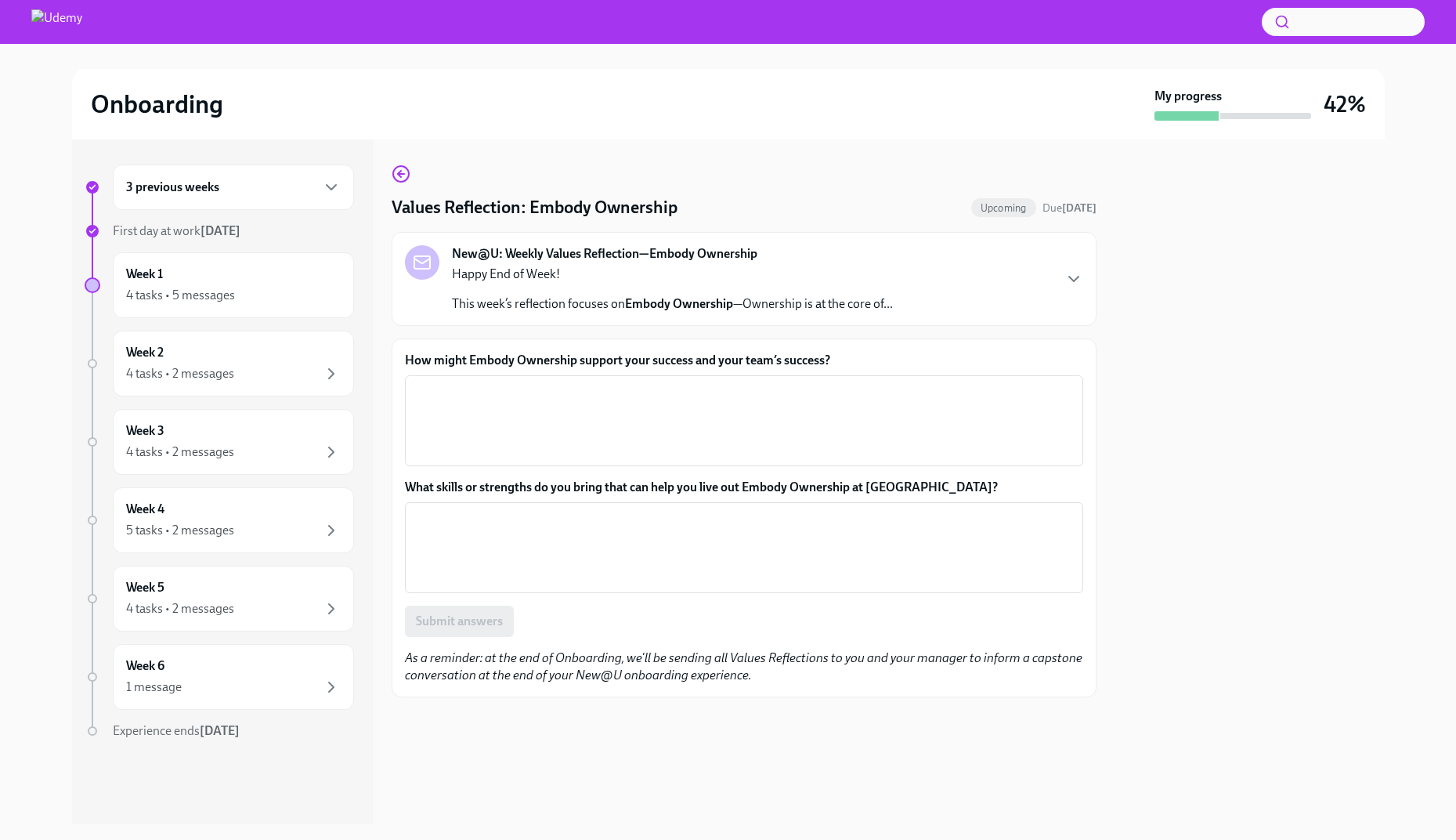
click at [392, 184] on div "Values Reflection: Embody Ownership Upcoming Due [DATE] New@U: Weekly Values Re…" at bounding box center [744, 431] width 705 height 533
click at [396, 179] on icon "button" at bounding box center [401, 174] width 19 height 19
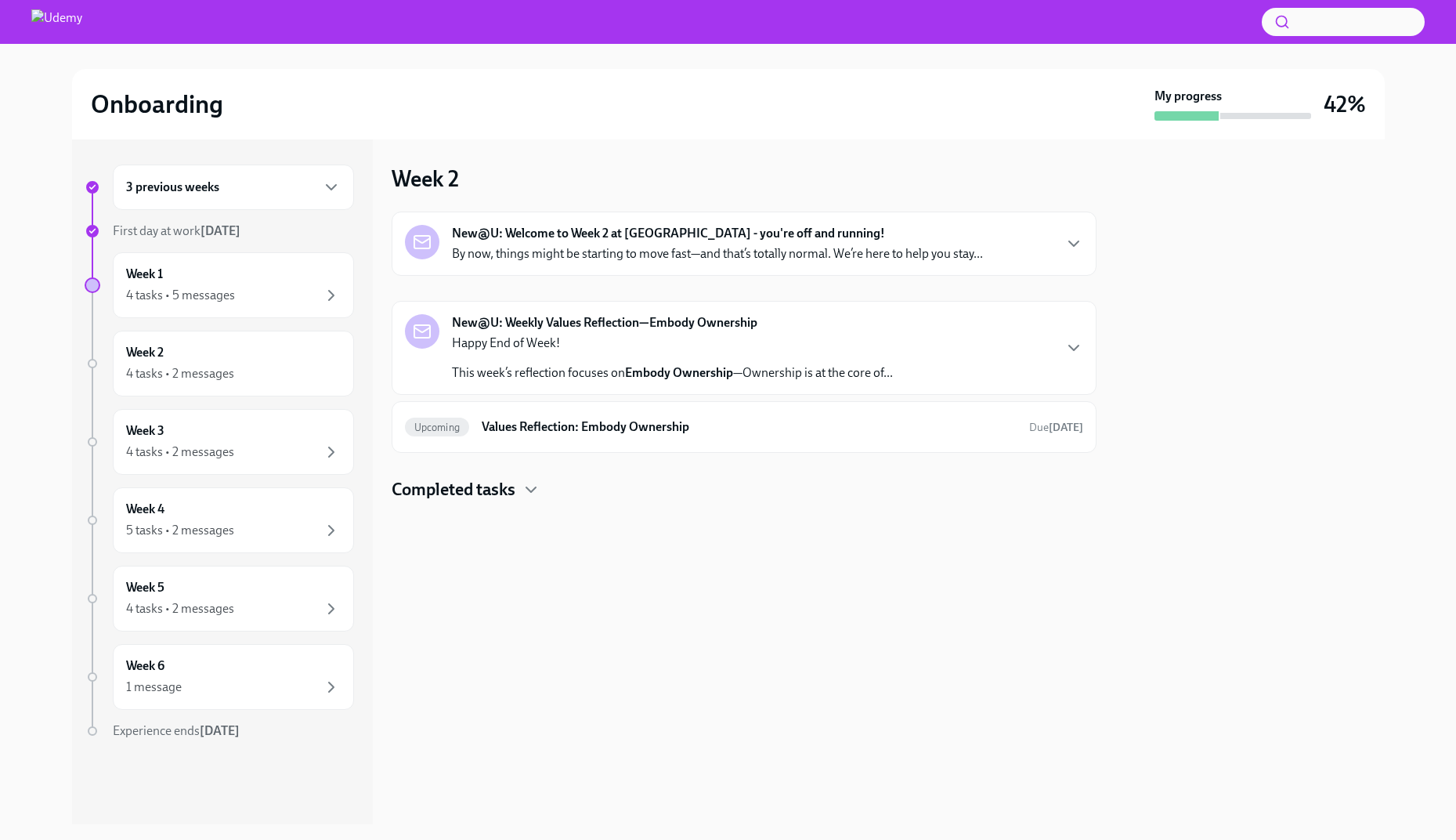
click at [522, 488] on div "Completed tasks" at bounding box center [744, 490] width 705 height 24
click at [144, 367] on div "4 tasks • 2 messages" at bounding box center [180, 373] width 108 height 17
click at [143, 367] on div "4 tasks • 2 messages" at bounding box center [180, 373] width 108 height 17
click at [142, 444] on div "4 tasks • 2 messages" at bounding box center [180, 452] width 108 height 17
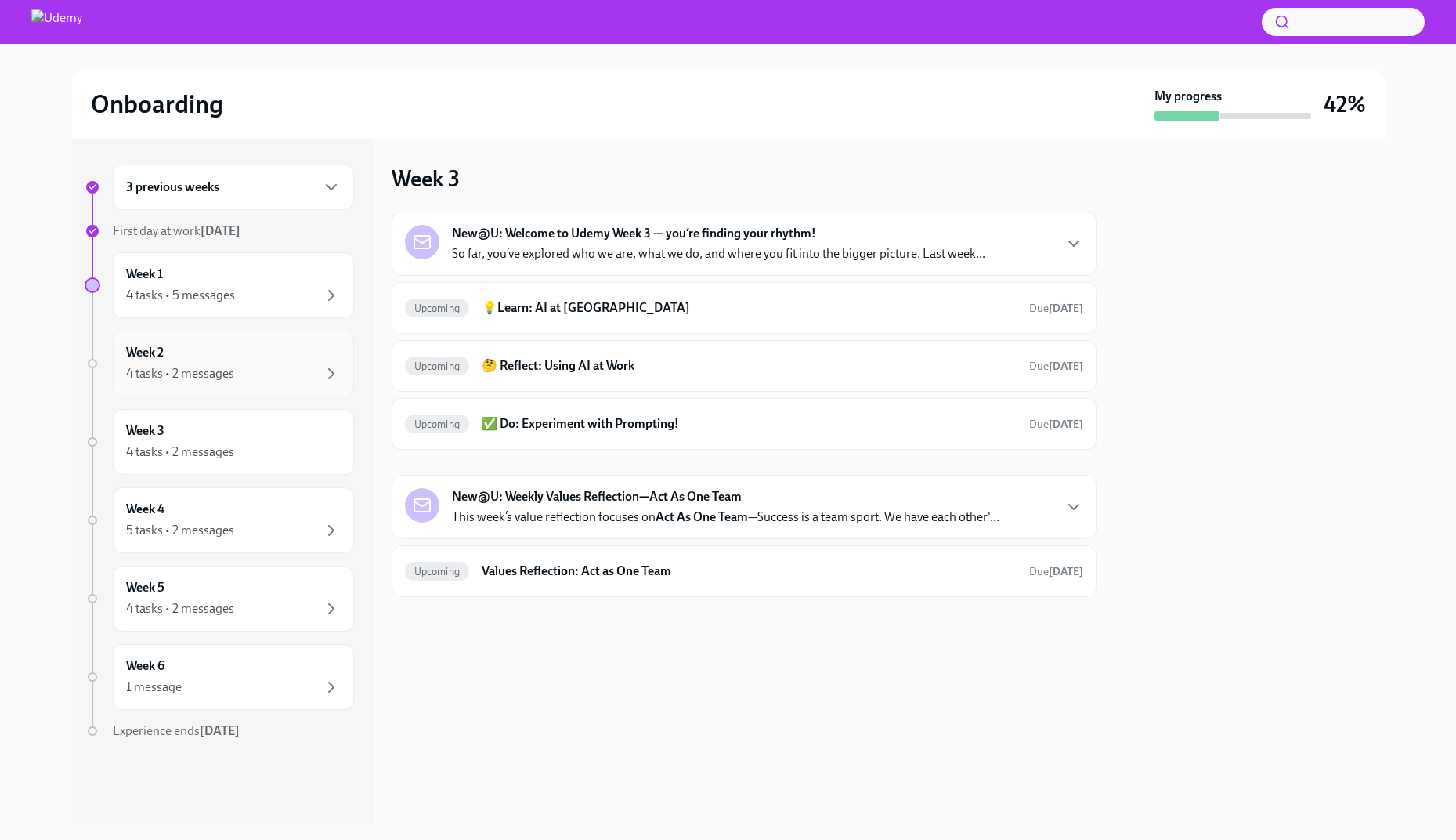
click at [228, 366] on div "4 tasks • 2 messages" at bounding box center [180, 373] width 108 height 17
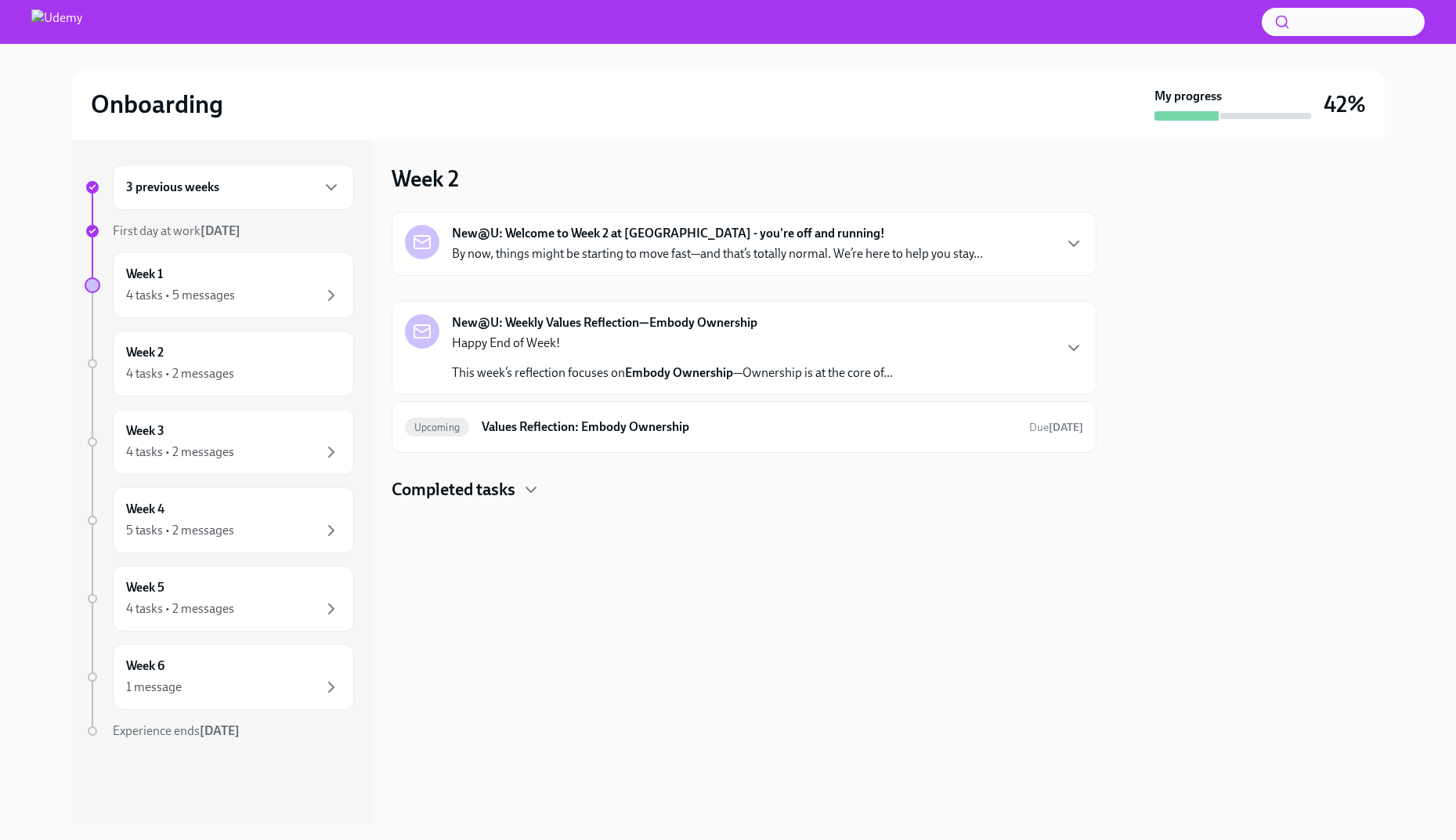
click at [64, 31] on img at bounding box center [56, 21] width 51 height 25
click at [279, 76] on div "Onboarding My progress 42%" at bounding box center [728, 104] width 1312 height 71
